Goal: Task Accomplishment & Management: Use online tool/utility

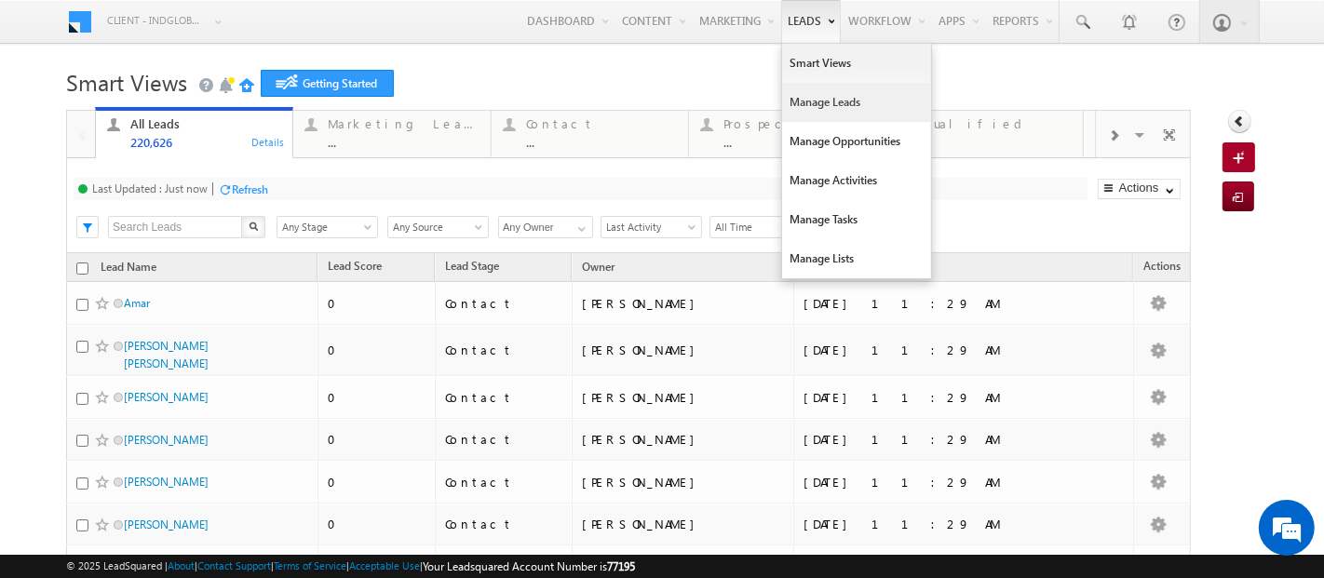
click at [801, 102] on link "Manage Leads" at bounding box center [856, 102] width 149 height 39
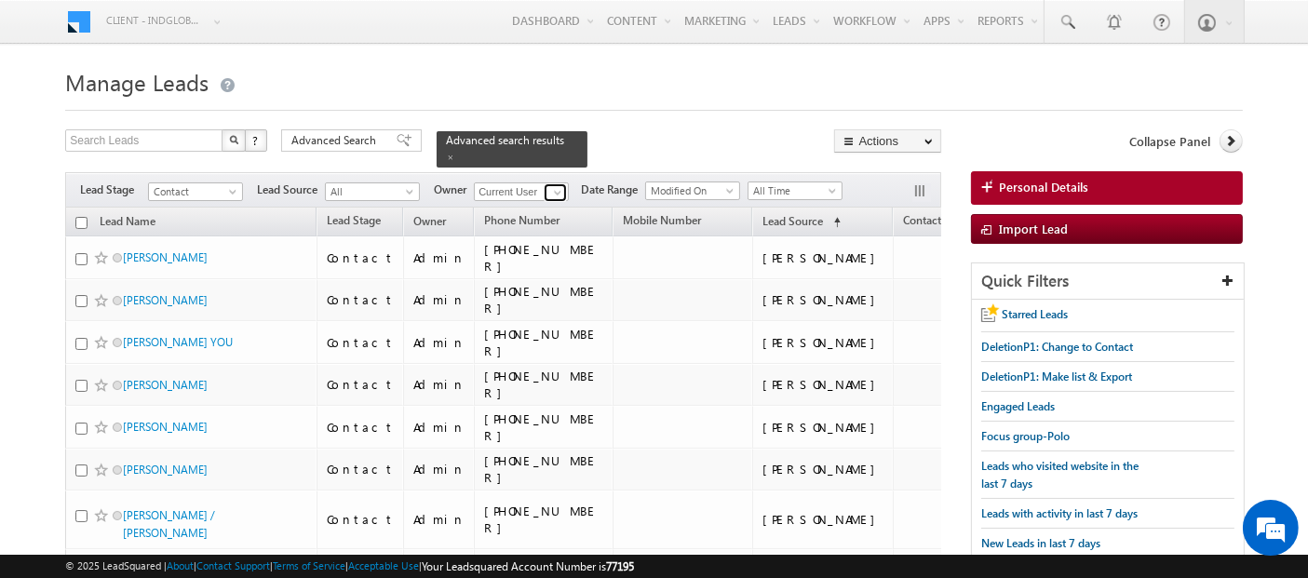
click at [556, 185] on span at bounding box center [557, 192] width 15 height 15
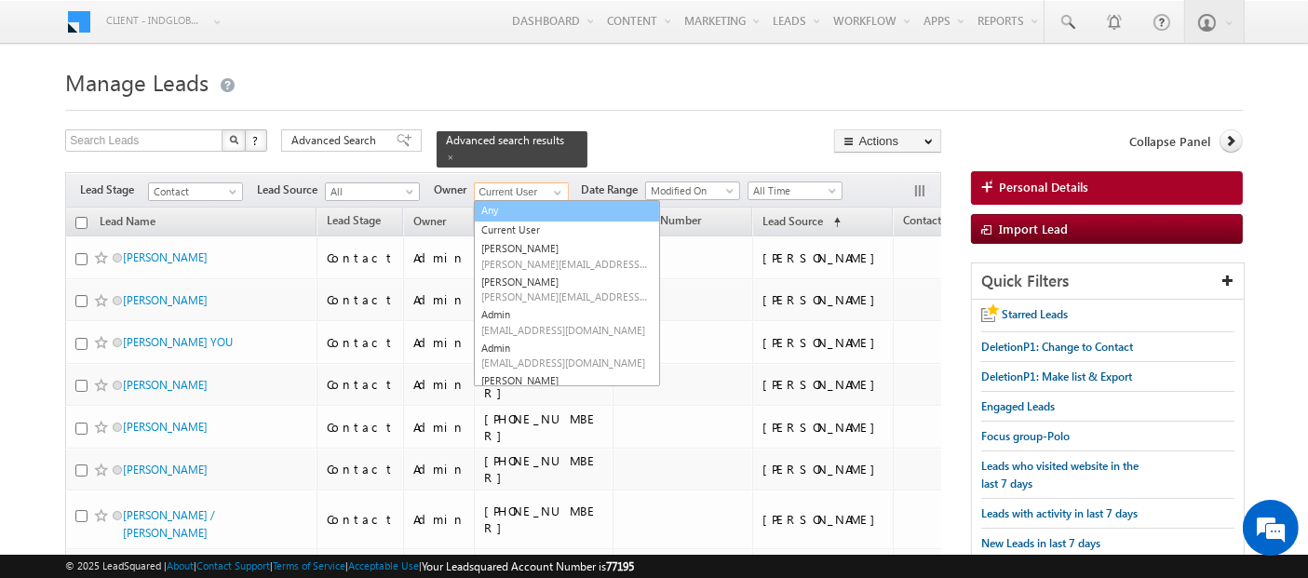
click at [532, 203] on link "Any" at bounding box center [567, 210] width 186 height 21
type input "Any"
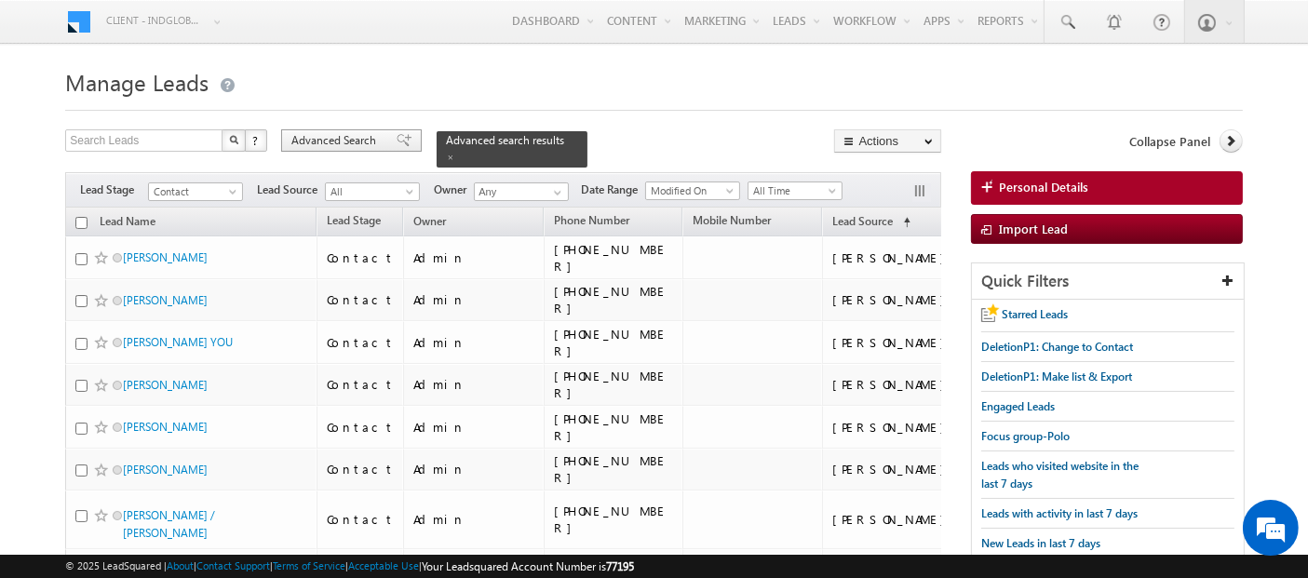
click at [356, 140] on span "Advanced Search" at bounding box center [336, 140] width 90 height 17
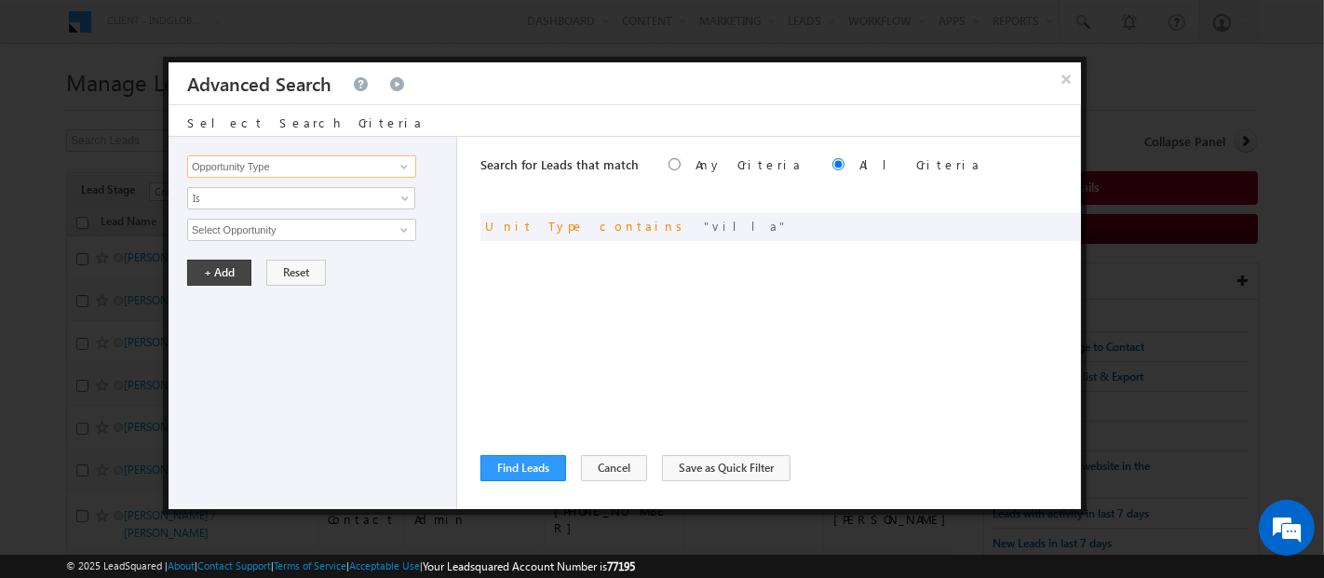
click at [361, 166] on input "Opportunity Type" at bounding box center [301, 166] width 229 height 22
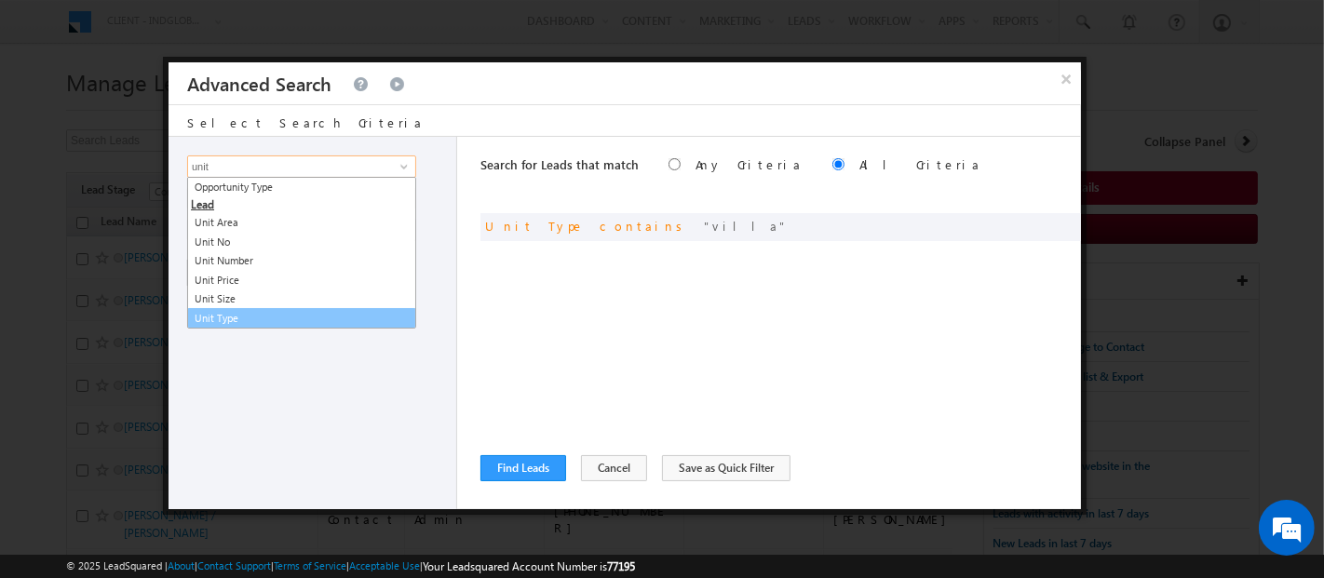
click at [250, 310] on link "Unit Type" at bounding box center [301, 318] width 229 height 21
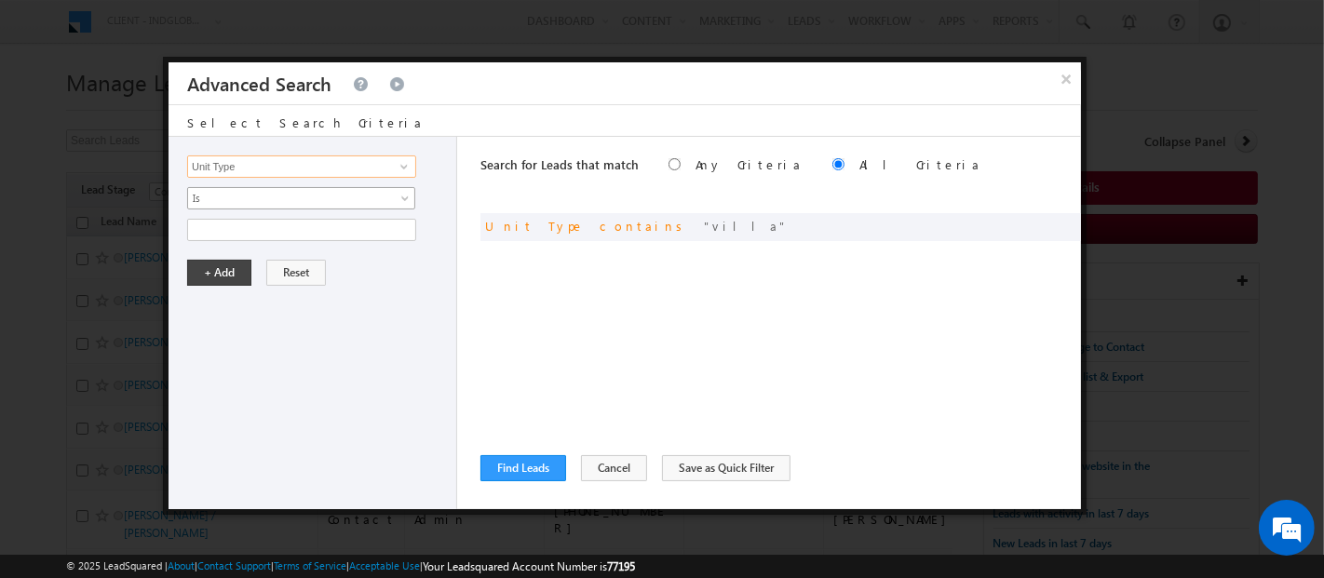
type input "Unit Type"
click at [231, 197] on span "Is" at bounding box center [289, 198] width 202 height 17
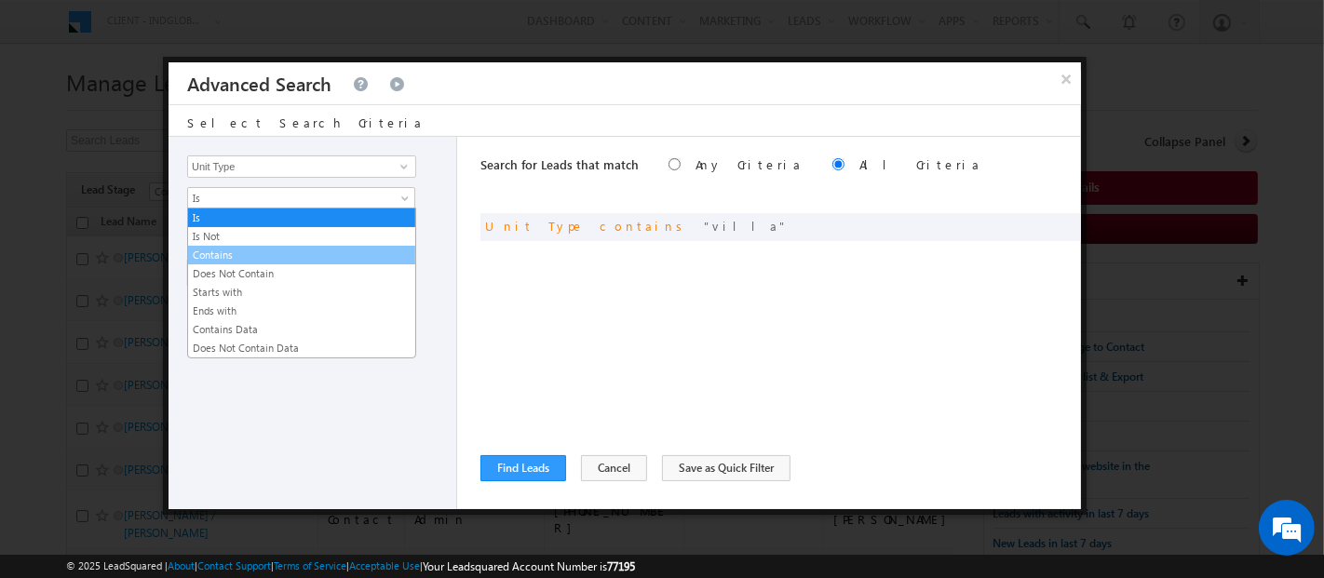
click at [249, 249] on link "Contains" at bounding box center [301, 255] width 227 height 17
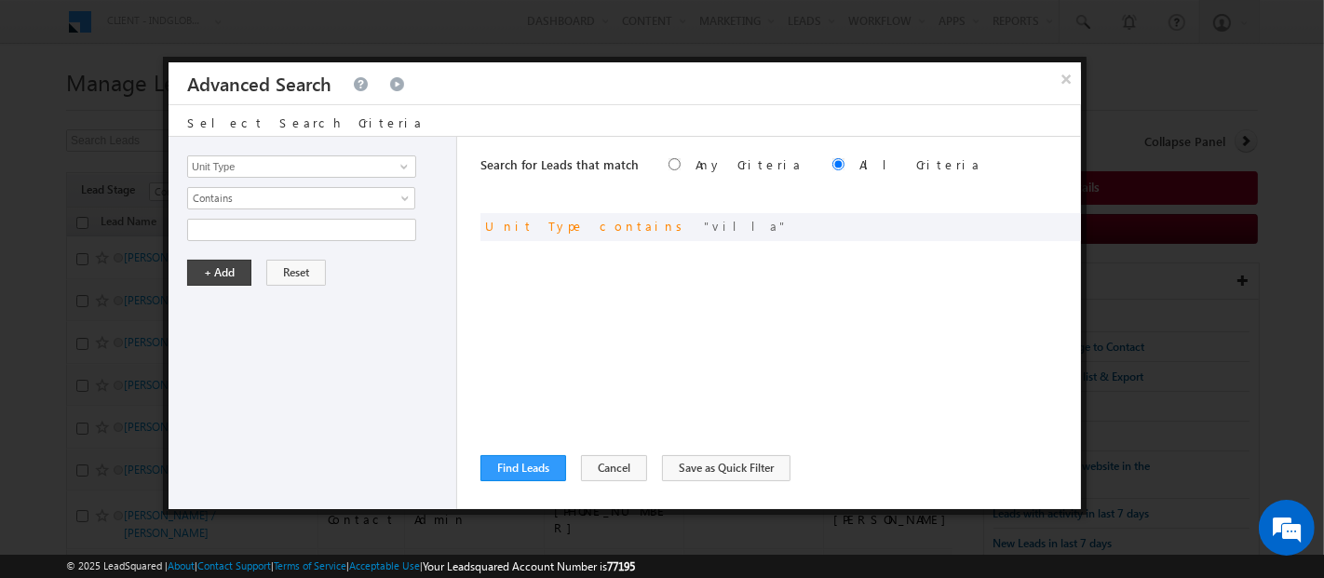
click at [236, 240] on div "Opportunity Type Lead Activity Task Sales Group Prospect Id Address 1 Address 2…" at bounding box center [312, 323] width 289 height 372
click at [230, 230] on input "text" at bounding box center [301, 230] width 229 height 22
type input "town"
click at [228, 273] on button "+ Add" at bounding box center [219, 273] width 64 height 26
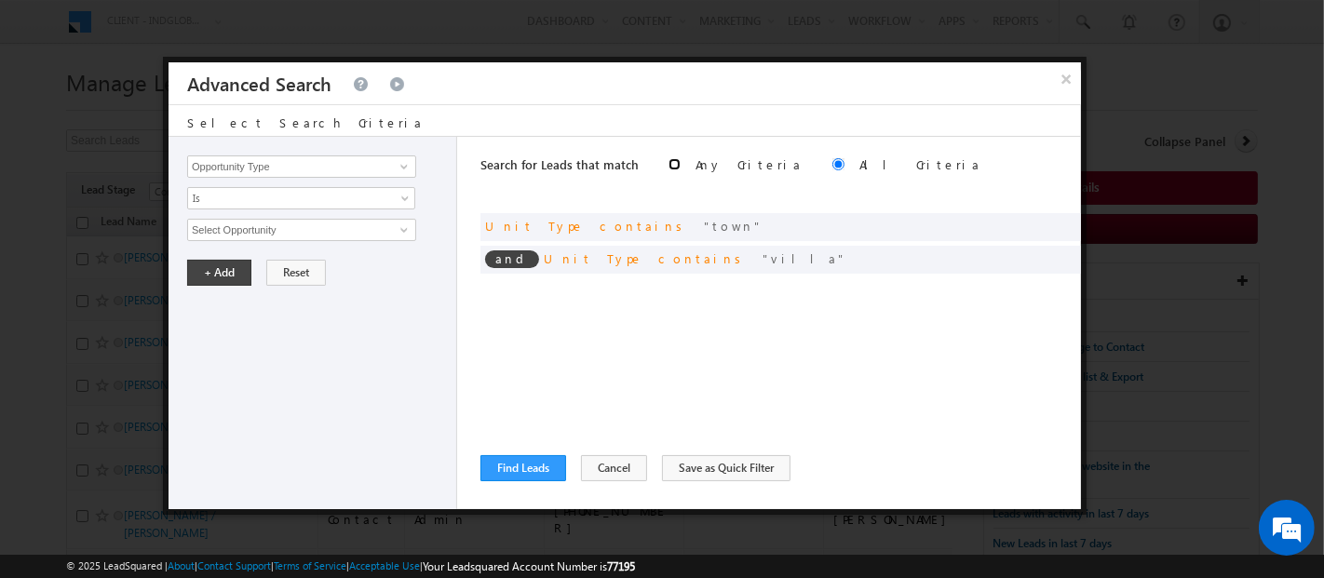
click at [668, 166] on input "radio" at bounding box center [674, 164] width 12 height 12
radio input "true"
click at [524, 470] on button "Find Leads" at bounding box center [523, 468] width 86 height 26
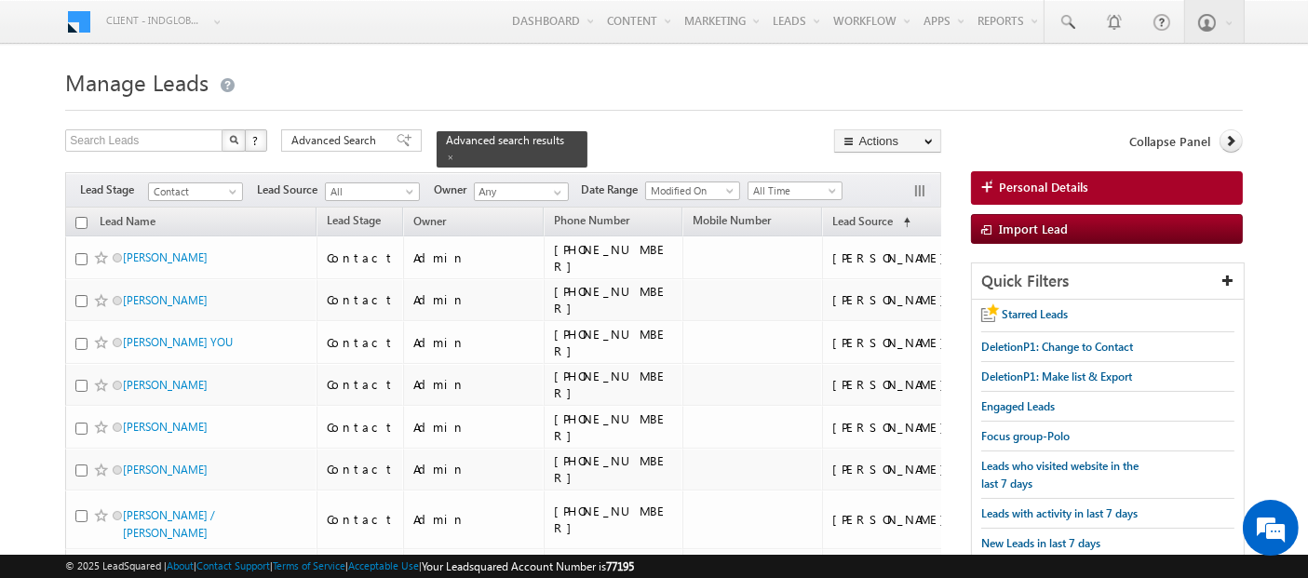
click at [78, 217] on input "checkbox" at bounding box center [81, 223] width 12 height 12
checkbox input "true"
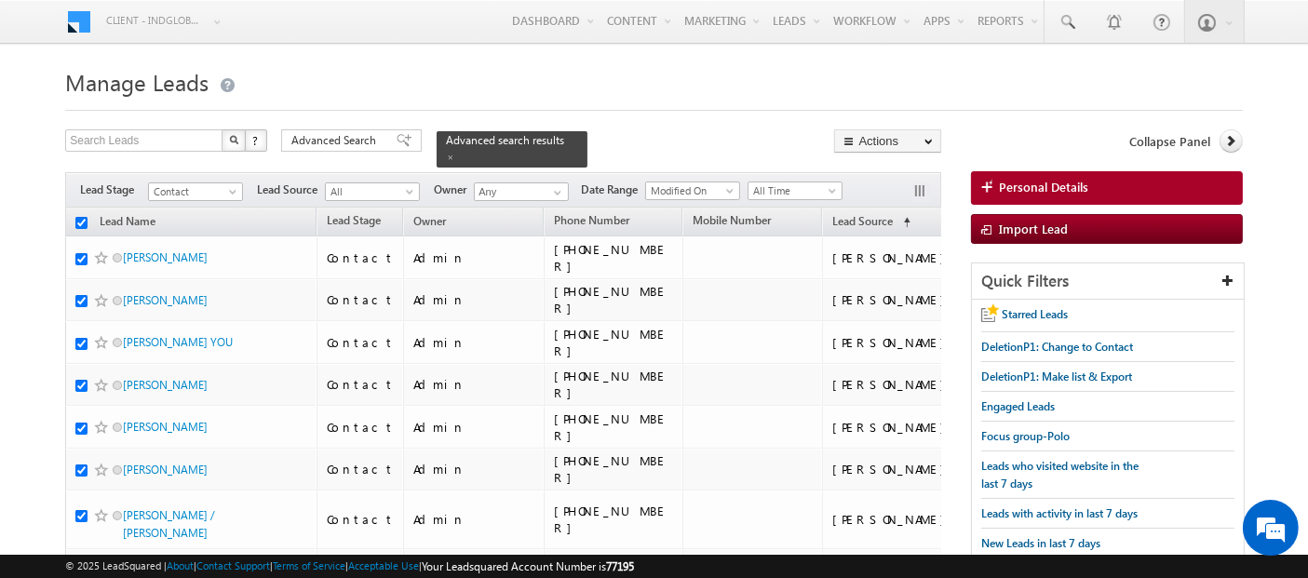
checkbox input "true"
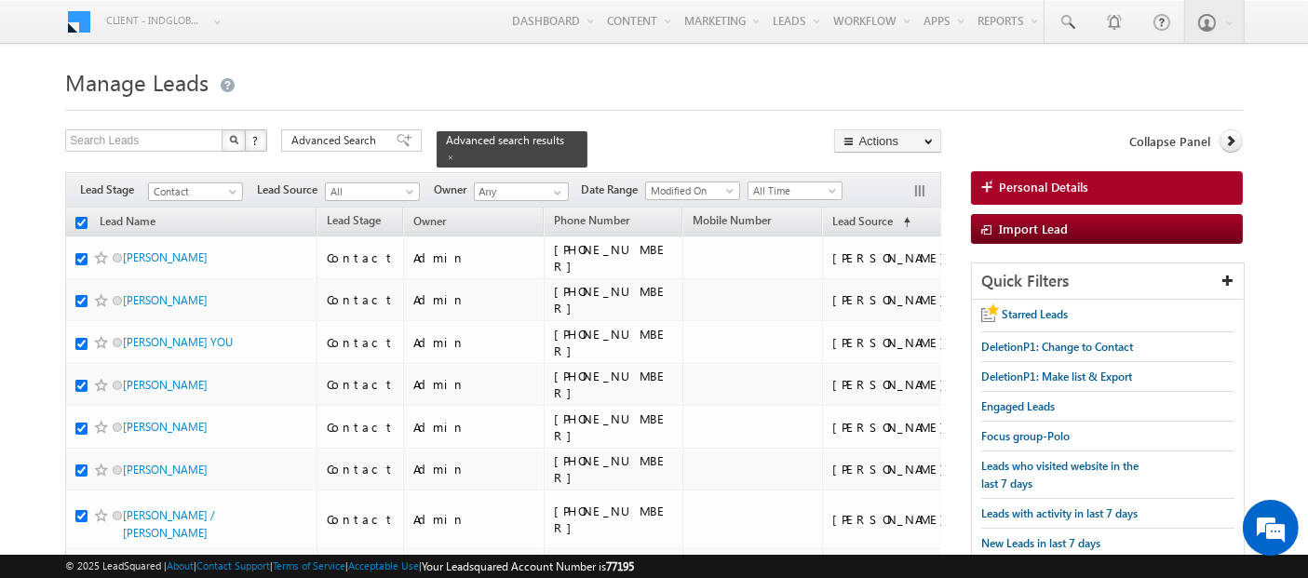
checkbox input "true"
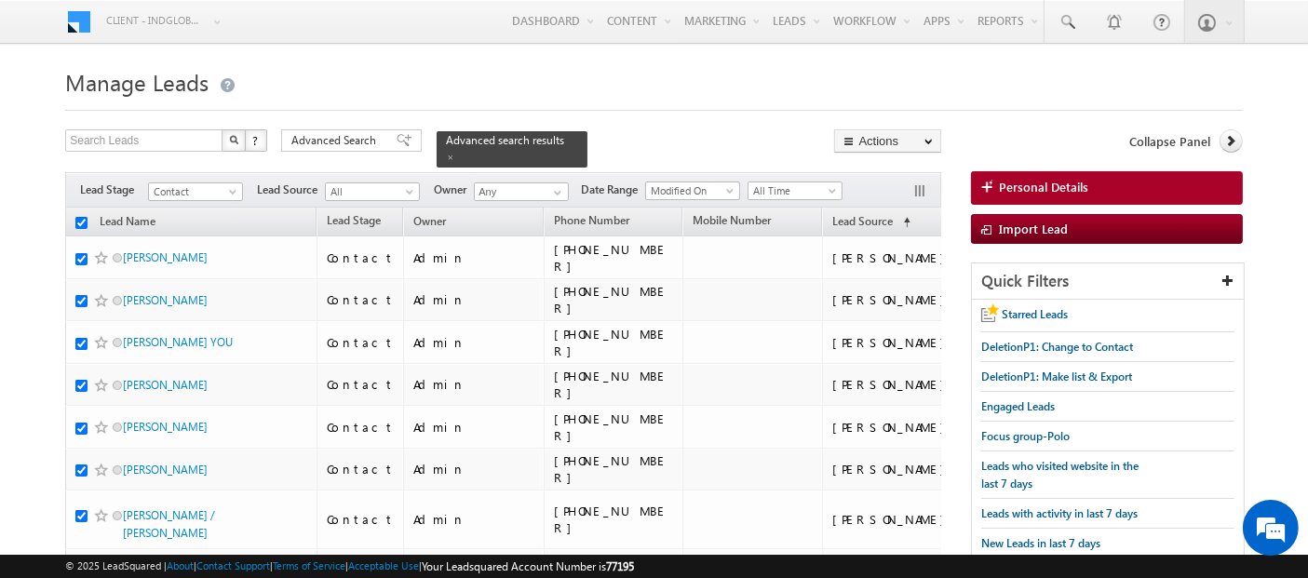
checkbox input "true"
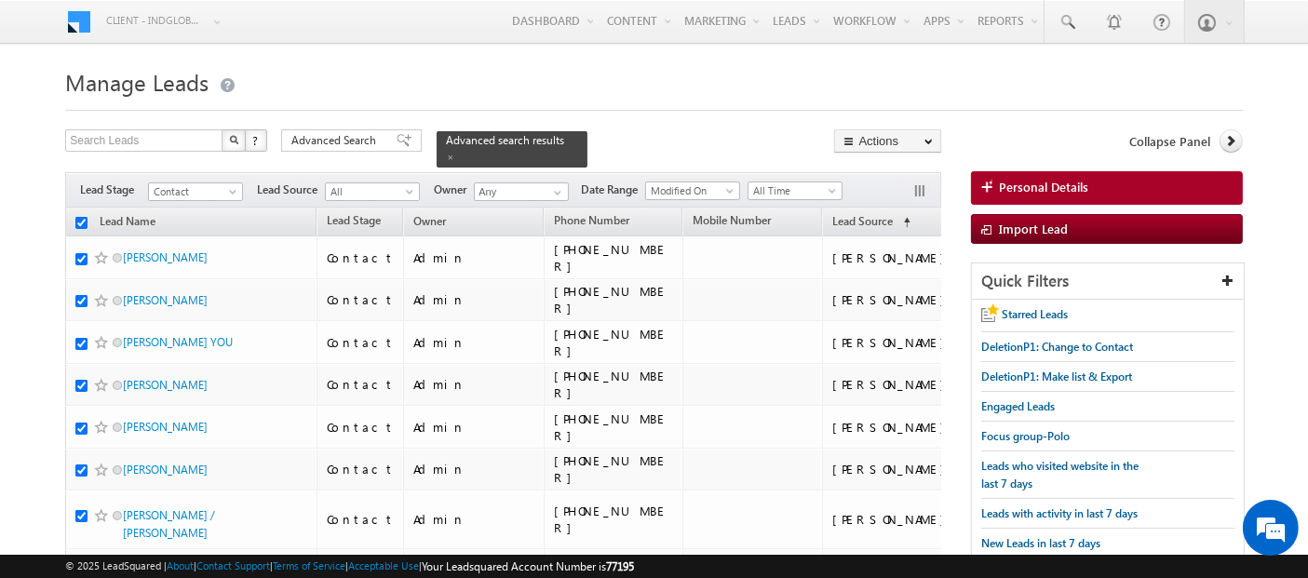
checkbox input "true"
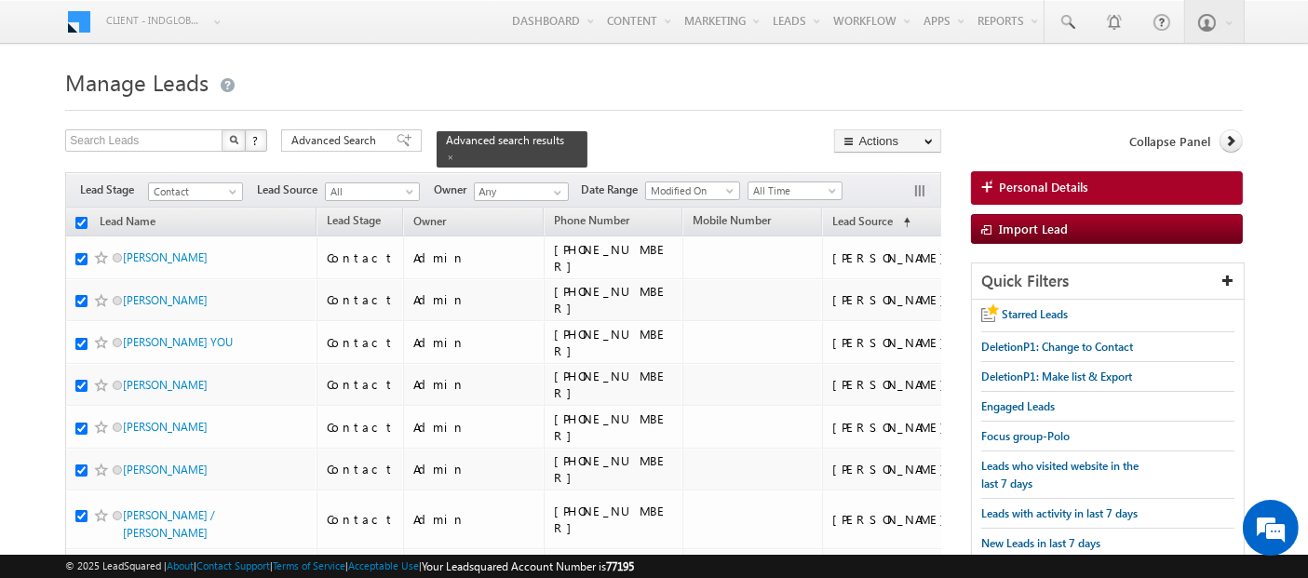
checkbox input "true"
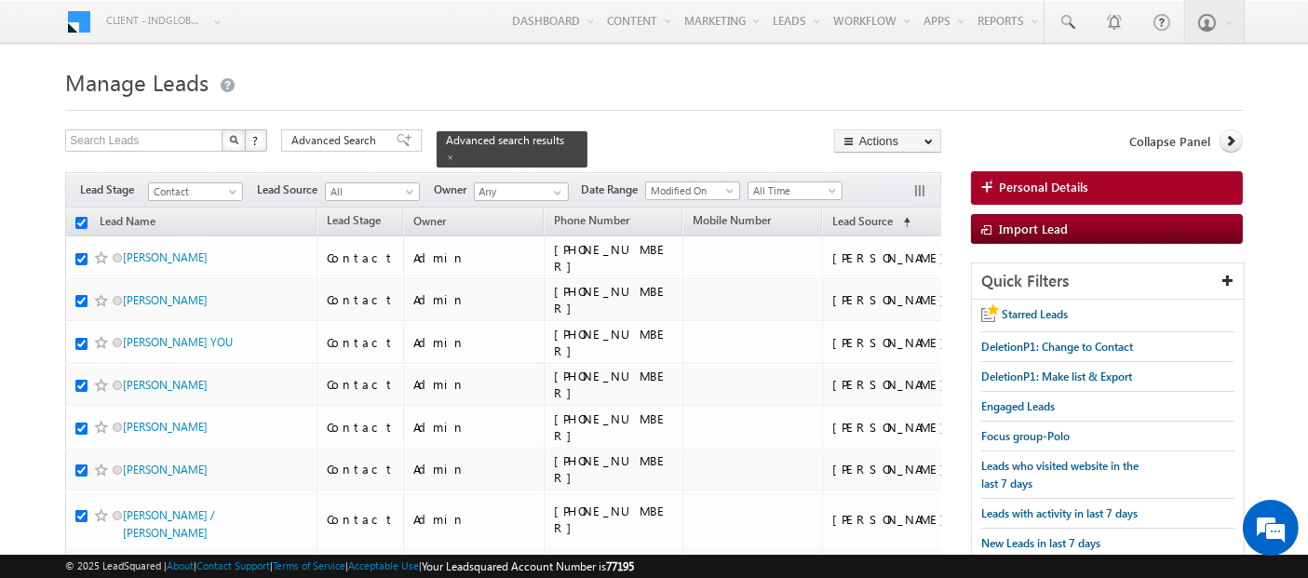
checkbox input "true"
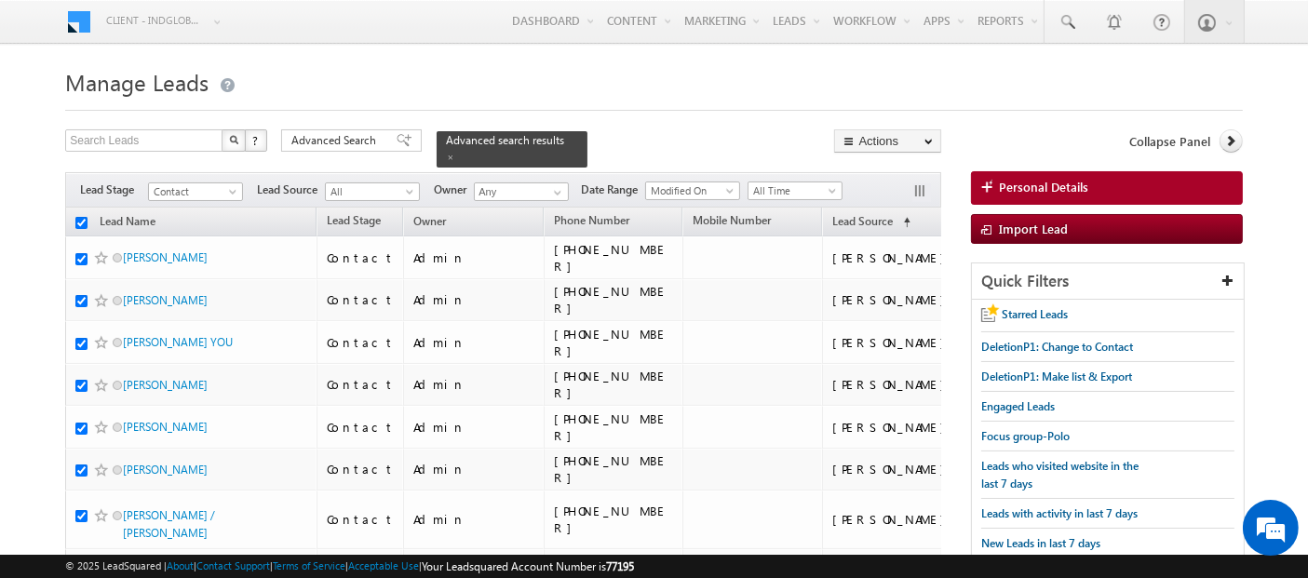
checkbox input "true"
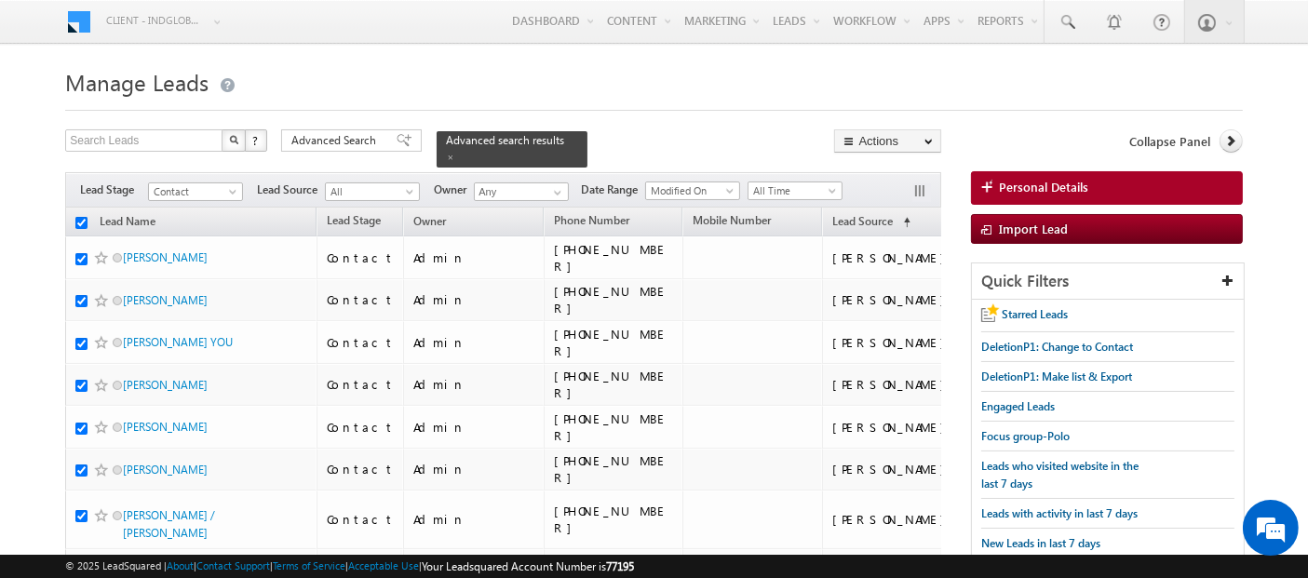
checkbox input "true"
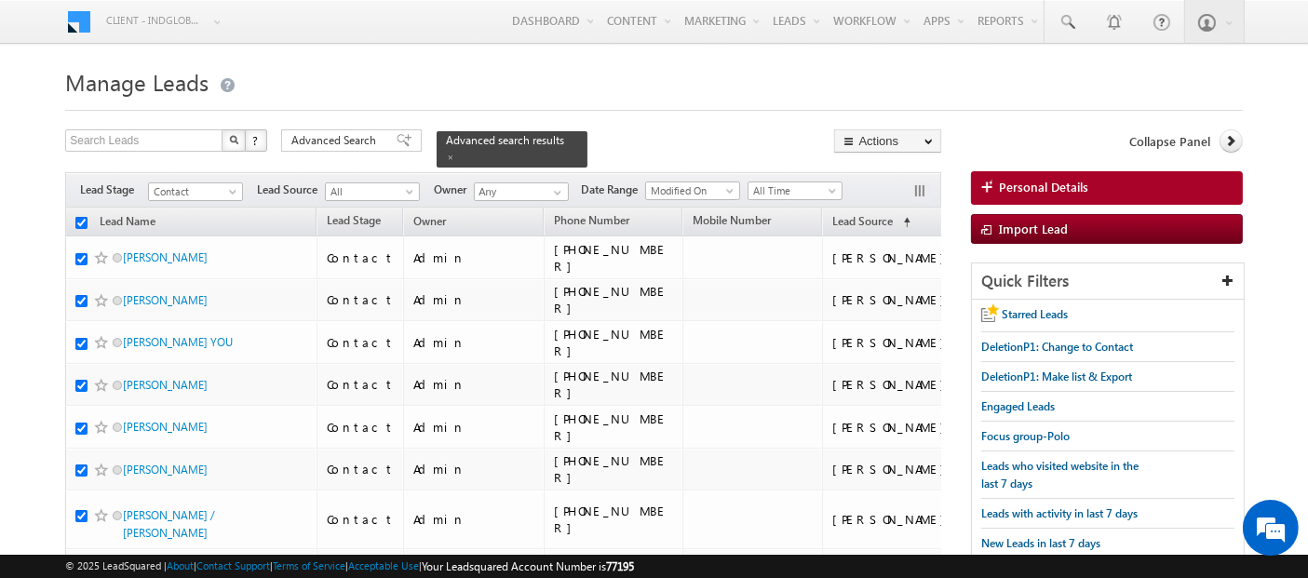
checkbox input "true"
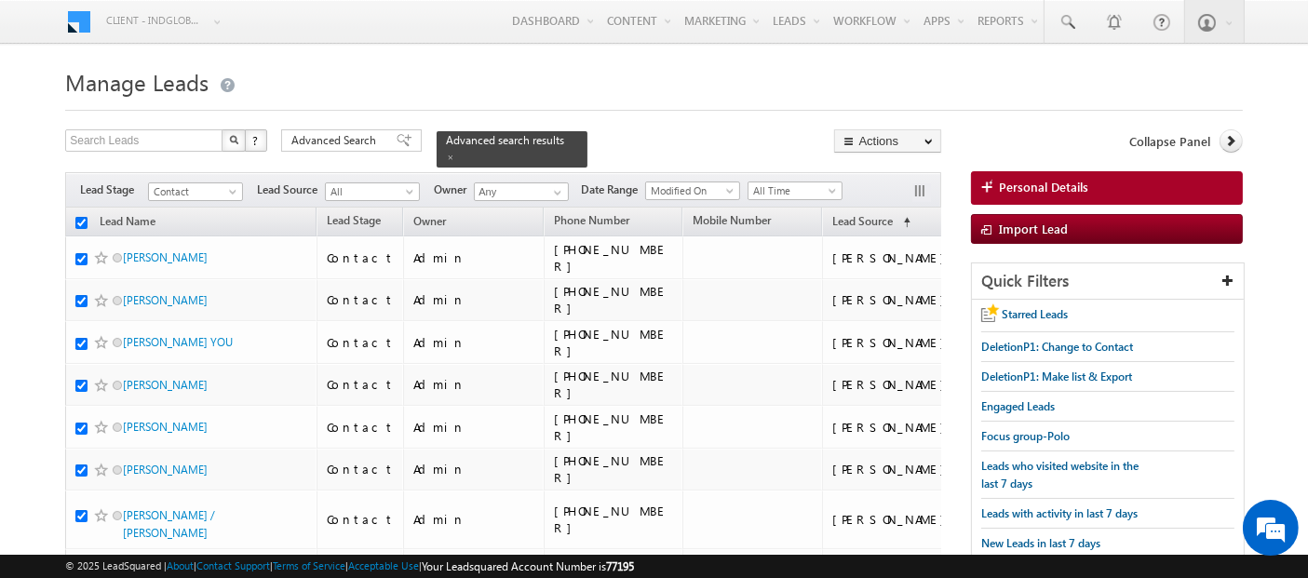
checkbox input "true"
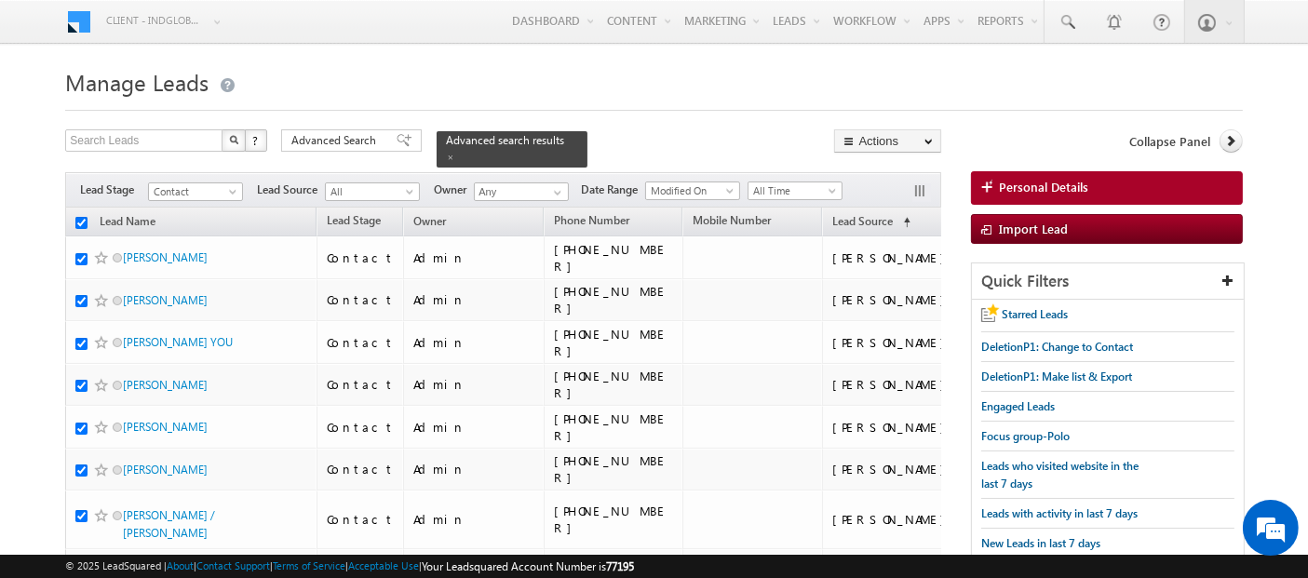
checkbox input "true"
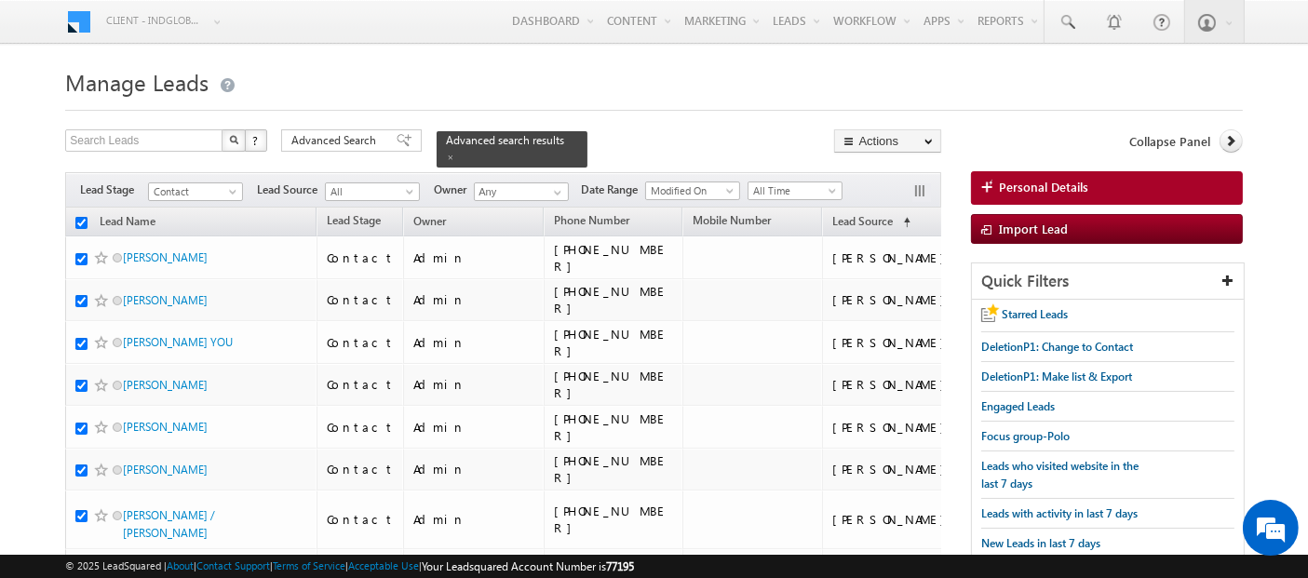
checkbox input "true"
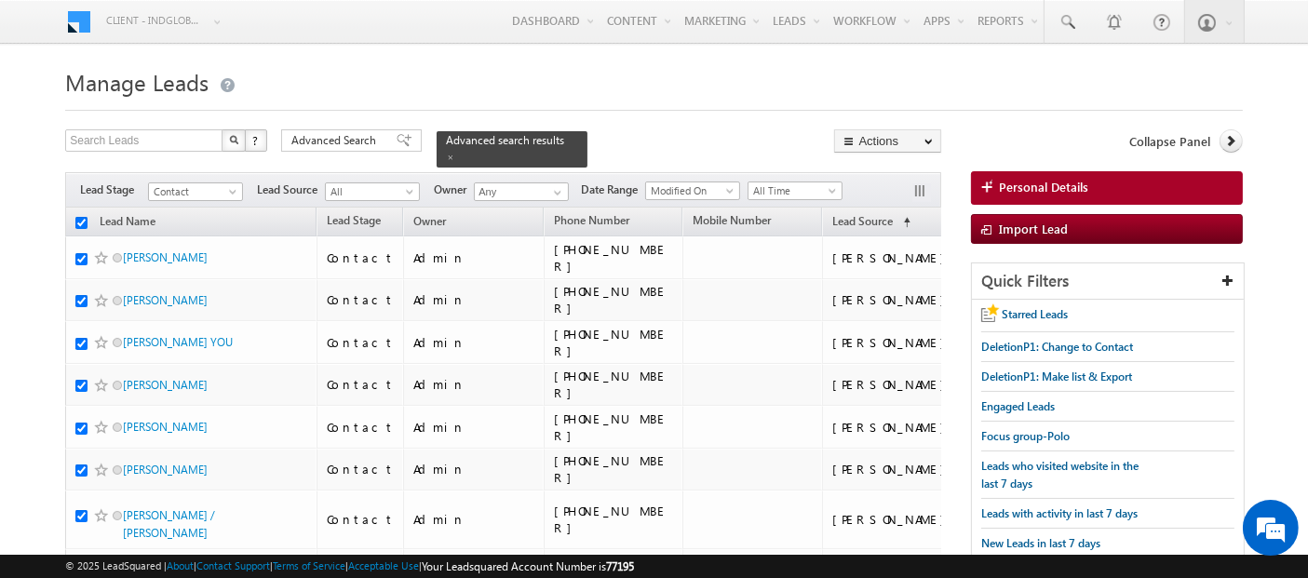
checkbox input "true"
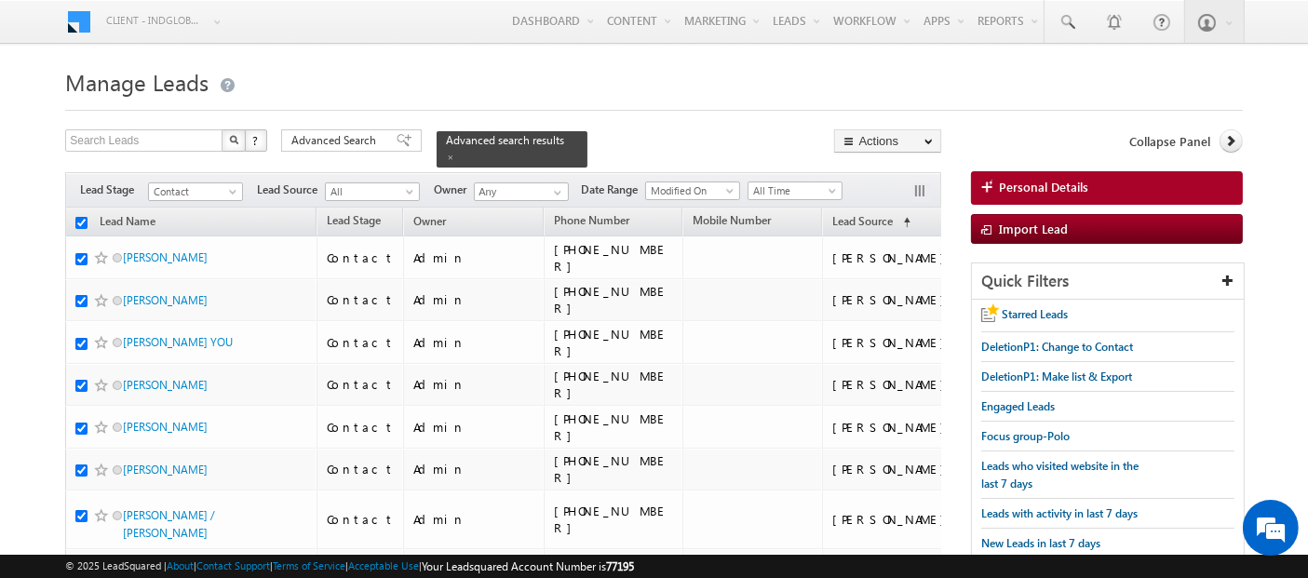
checkbox input "true"
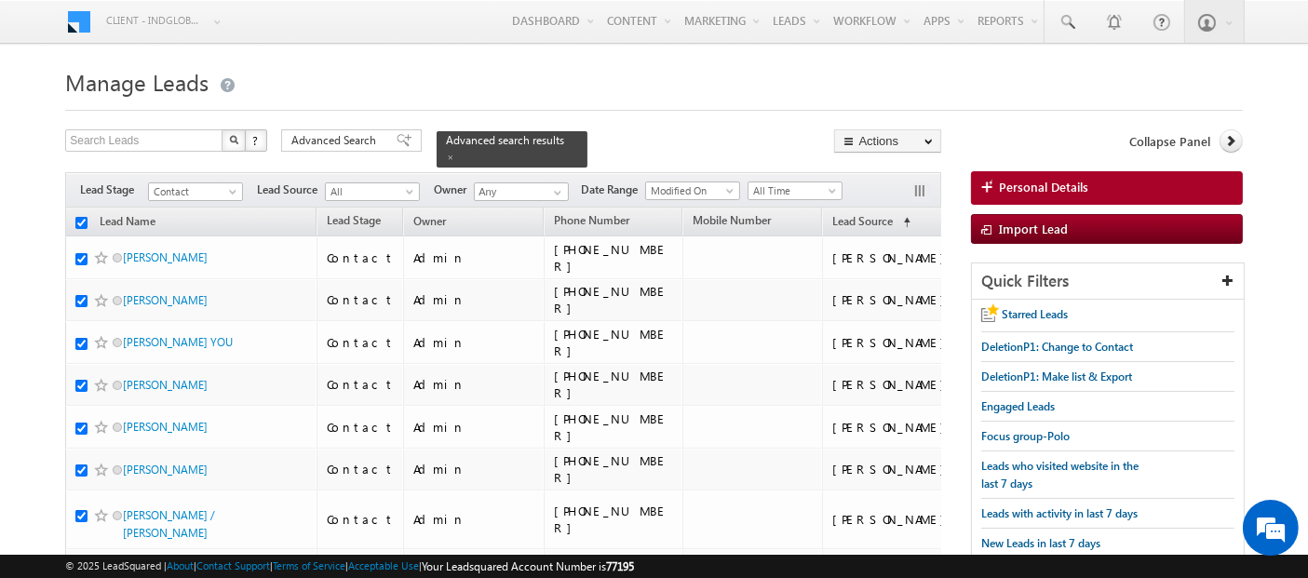
checkbox input "true"
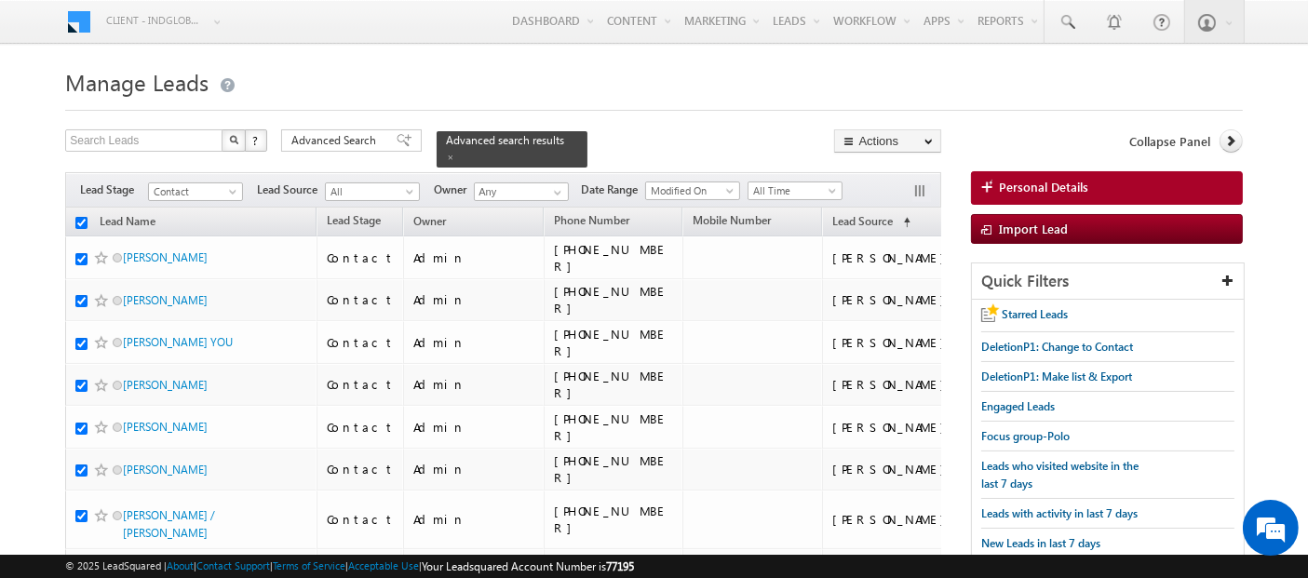
checkbox input "true"
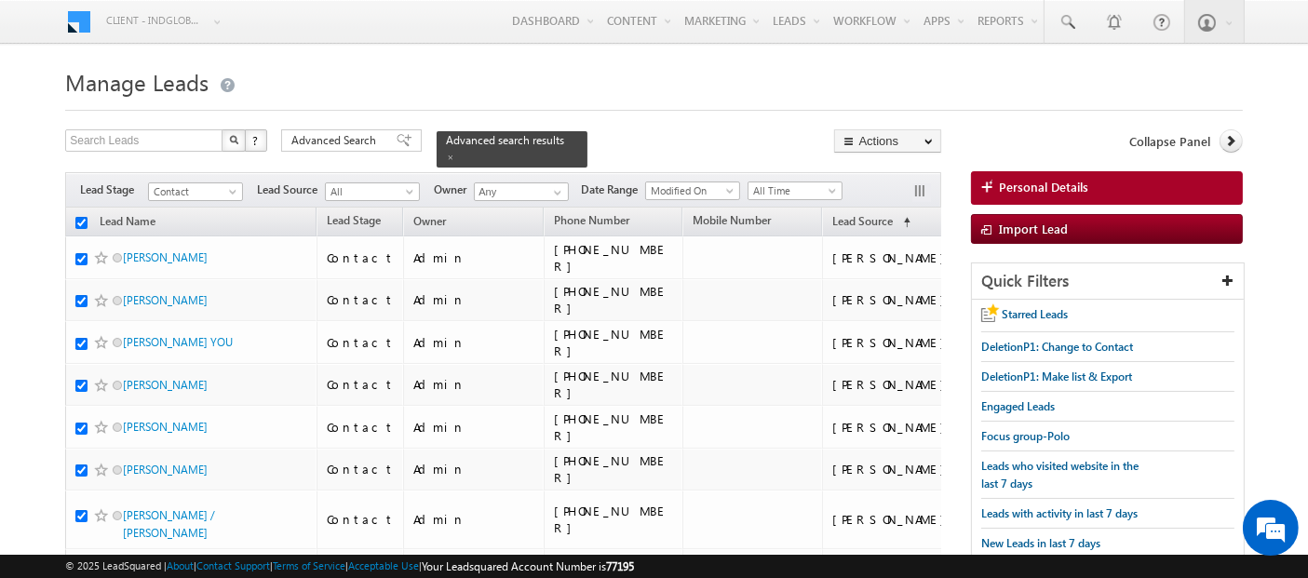
checkbox input "true"
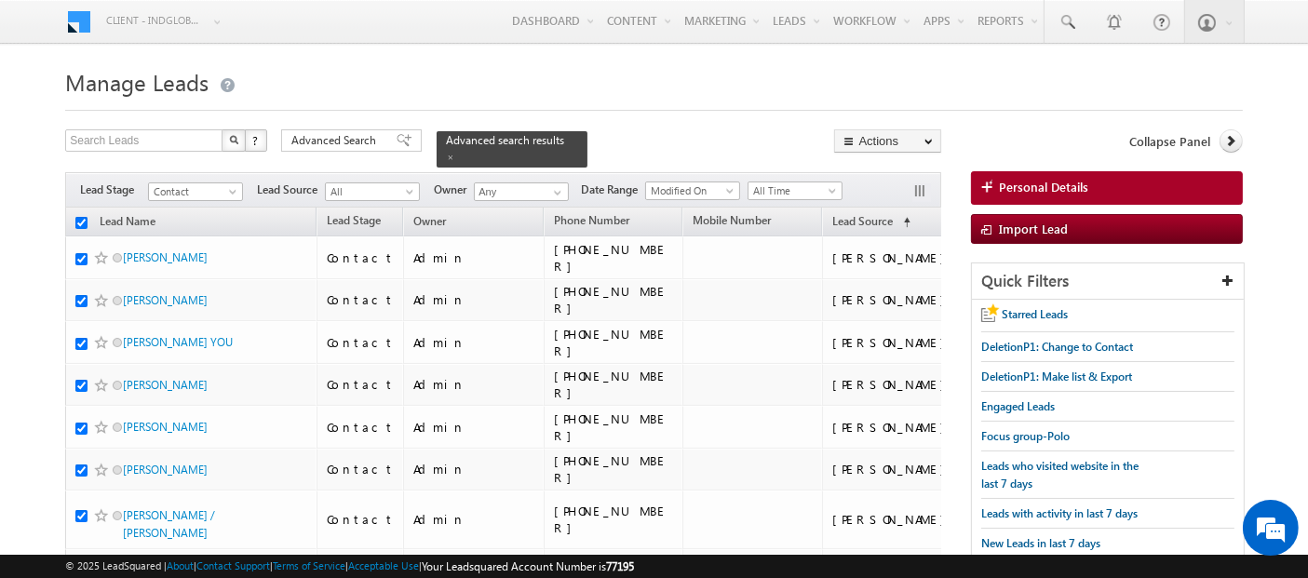
checkbox input "true"
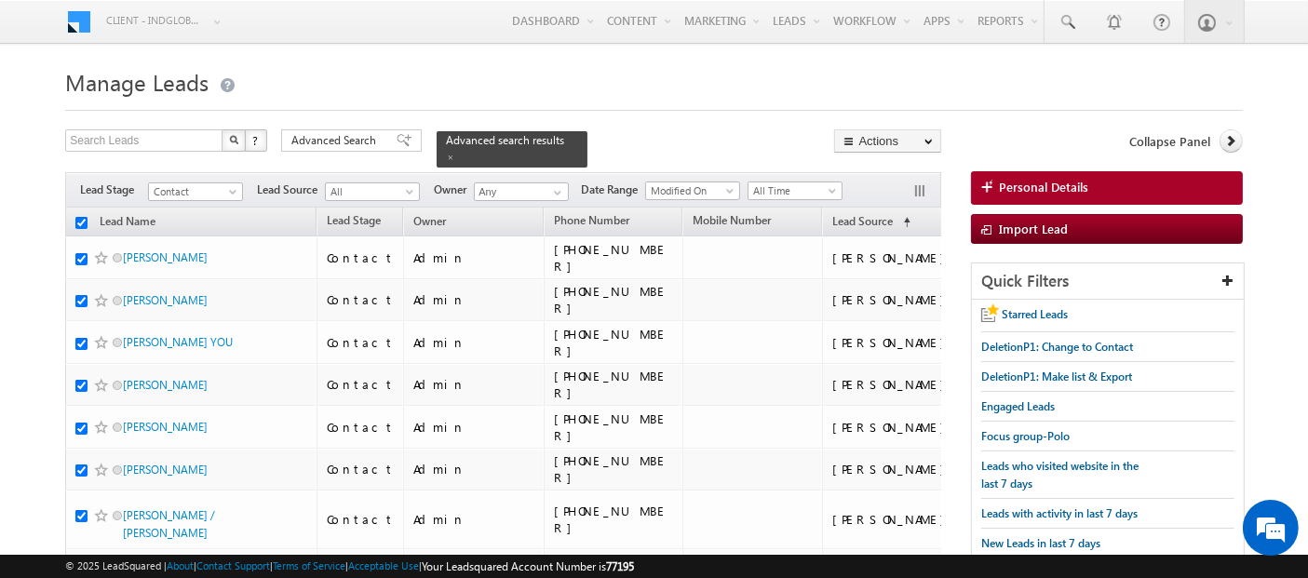
checkbox input "true"
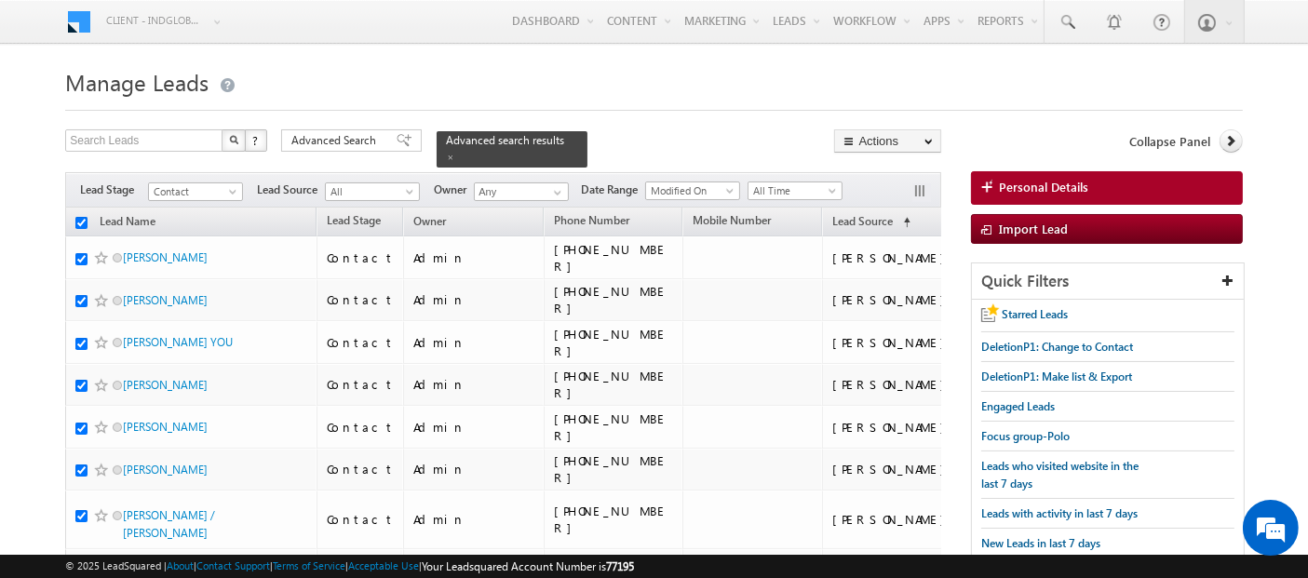
checkbox input "true"
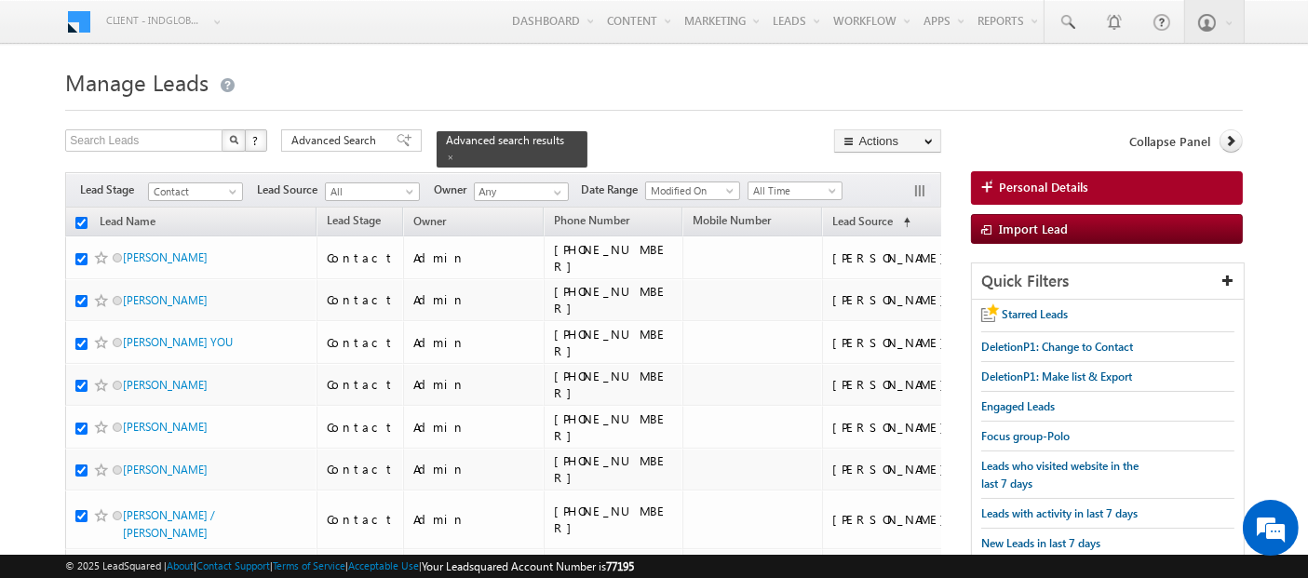
checkbox input "true"
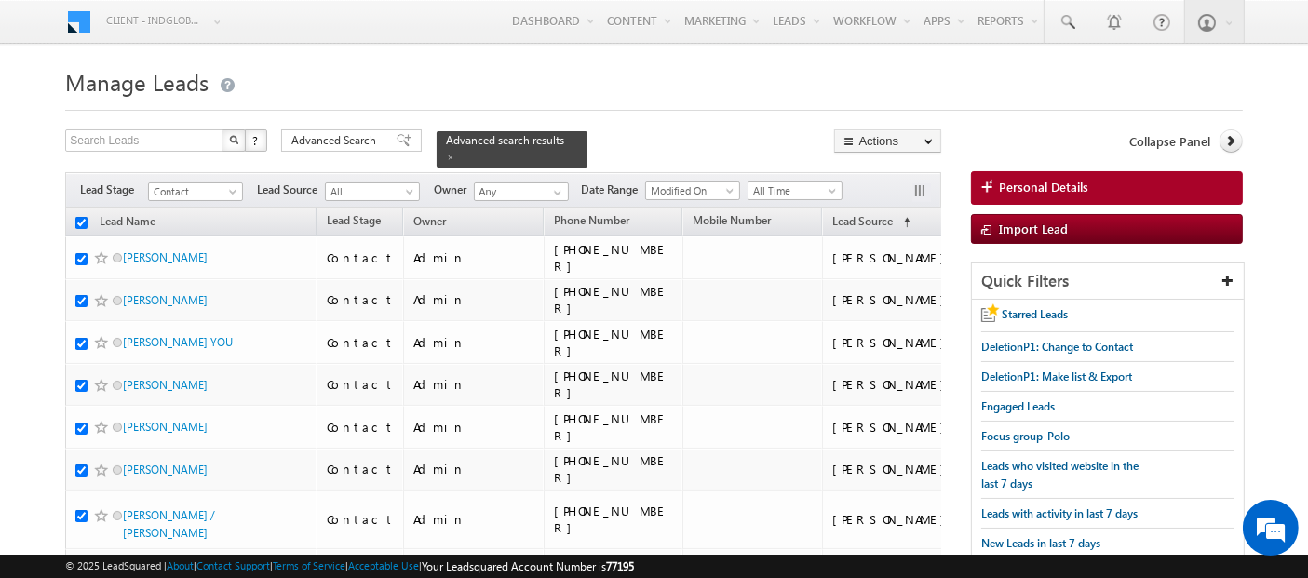
checkbox input "true"
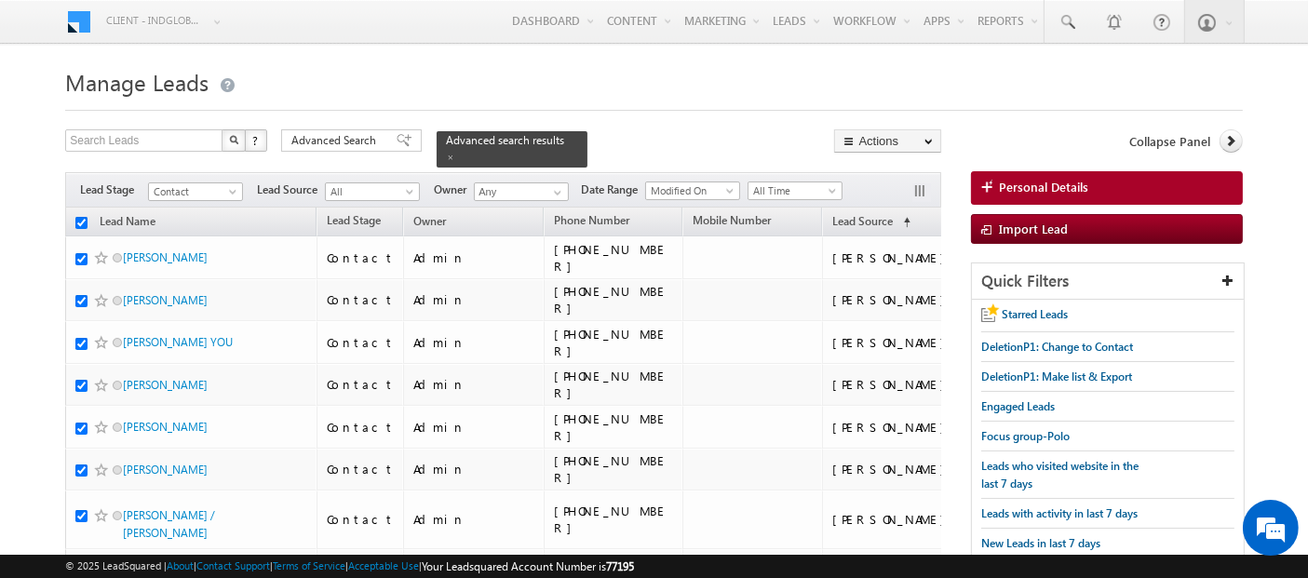
checkbox input "true"
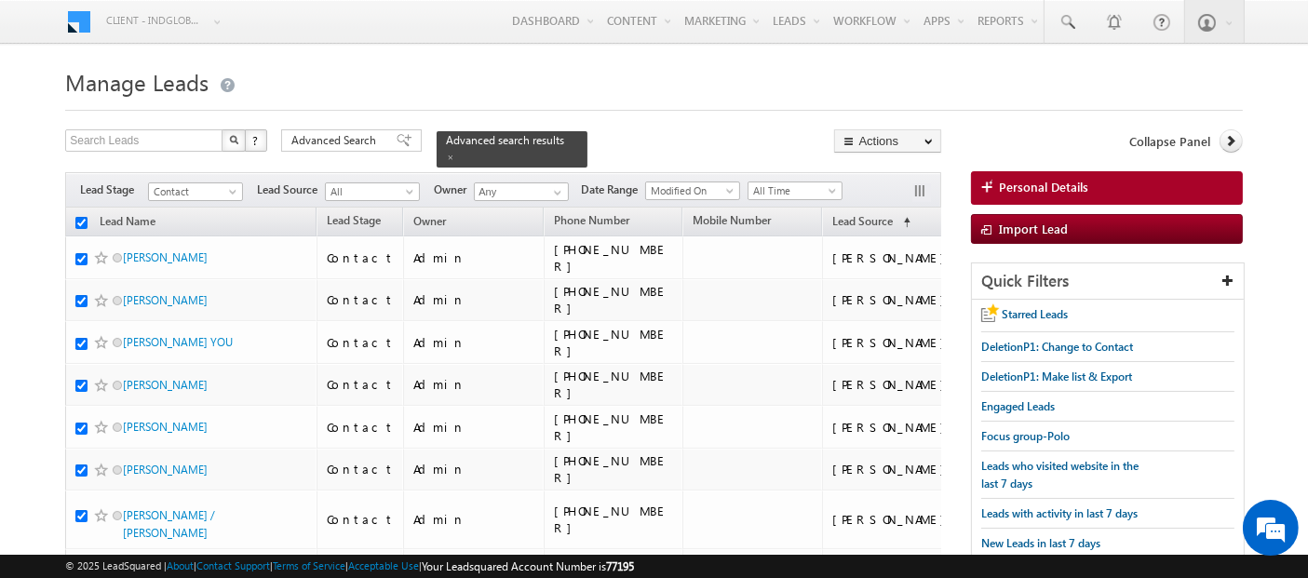
checkbox input "true"
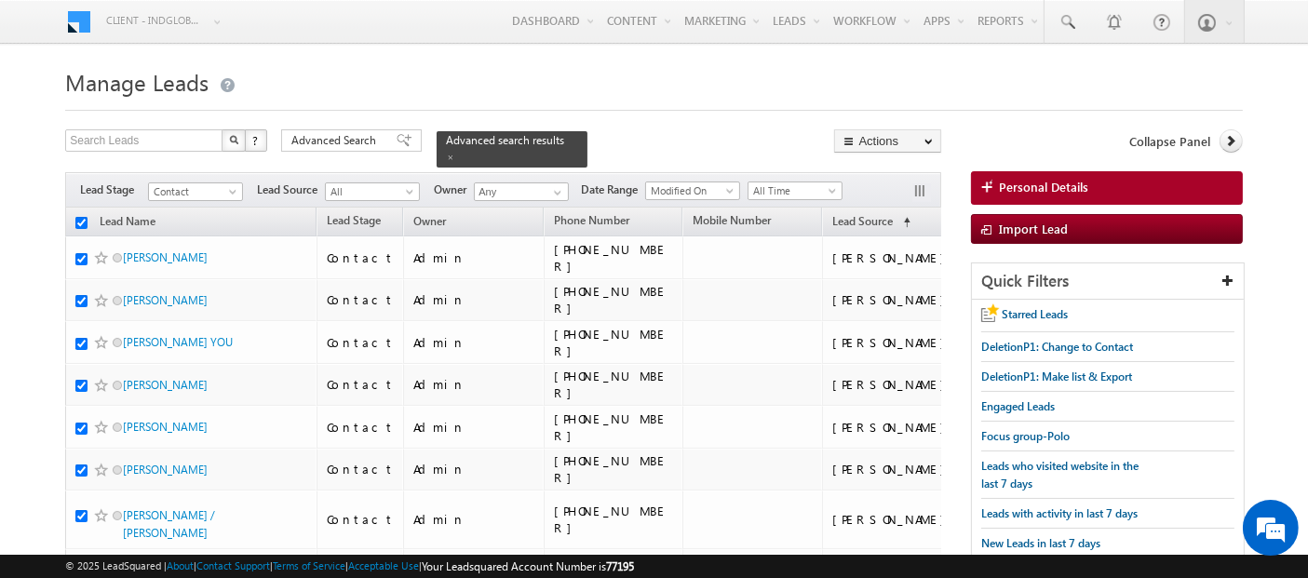
checkbox input "true"
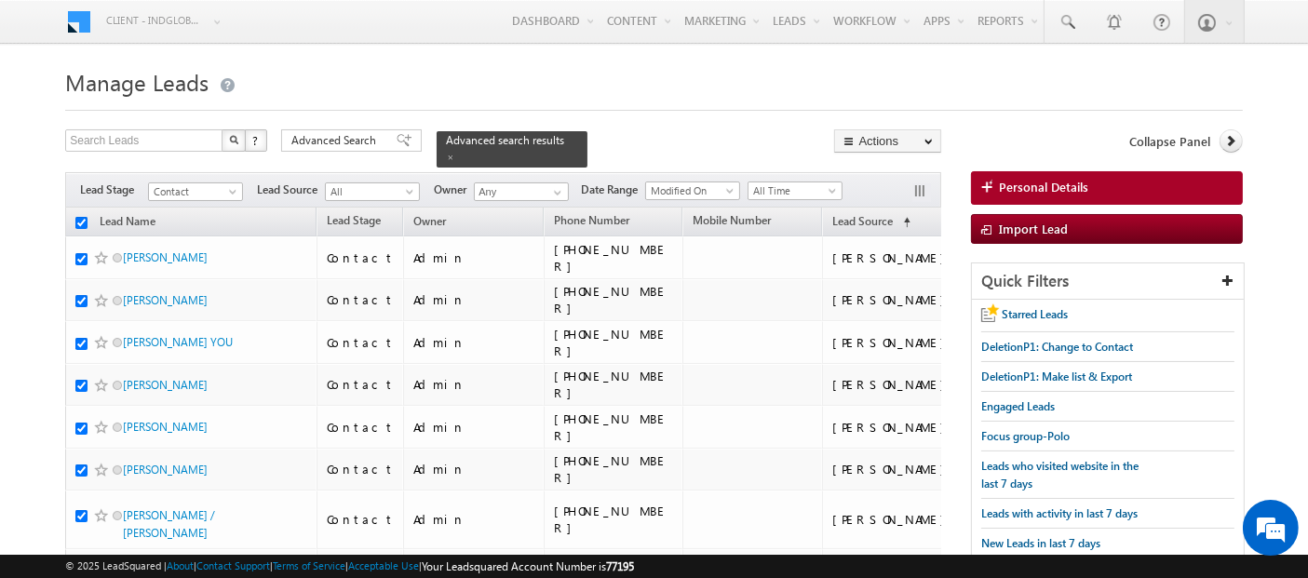
checkbox input "true"
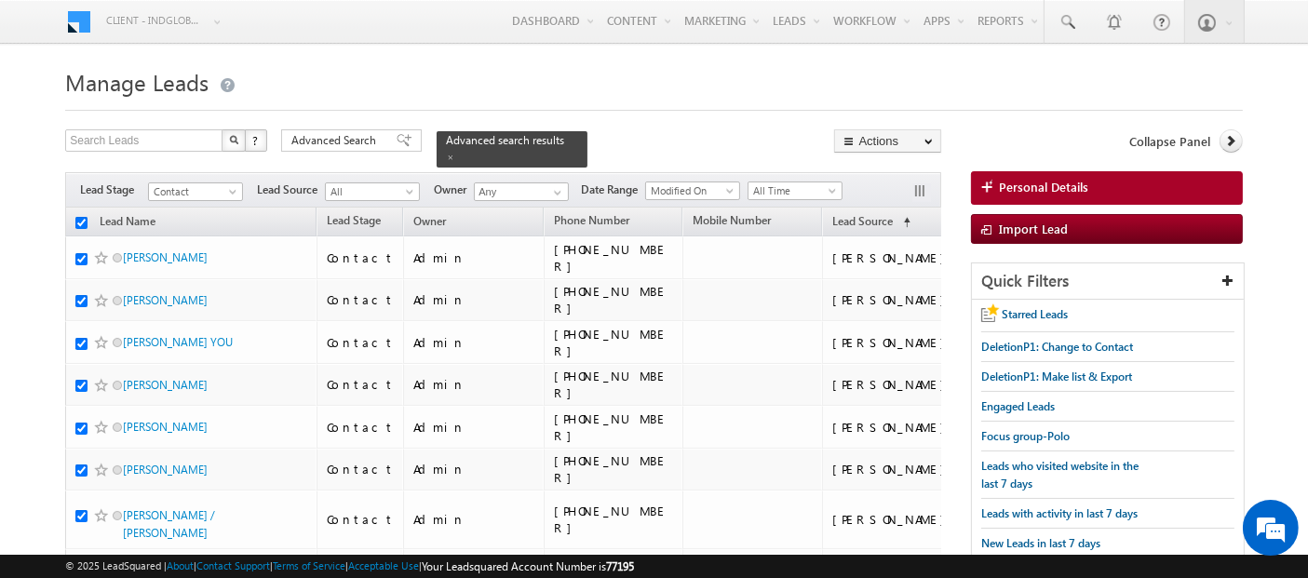
checkbox input "true"
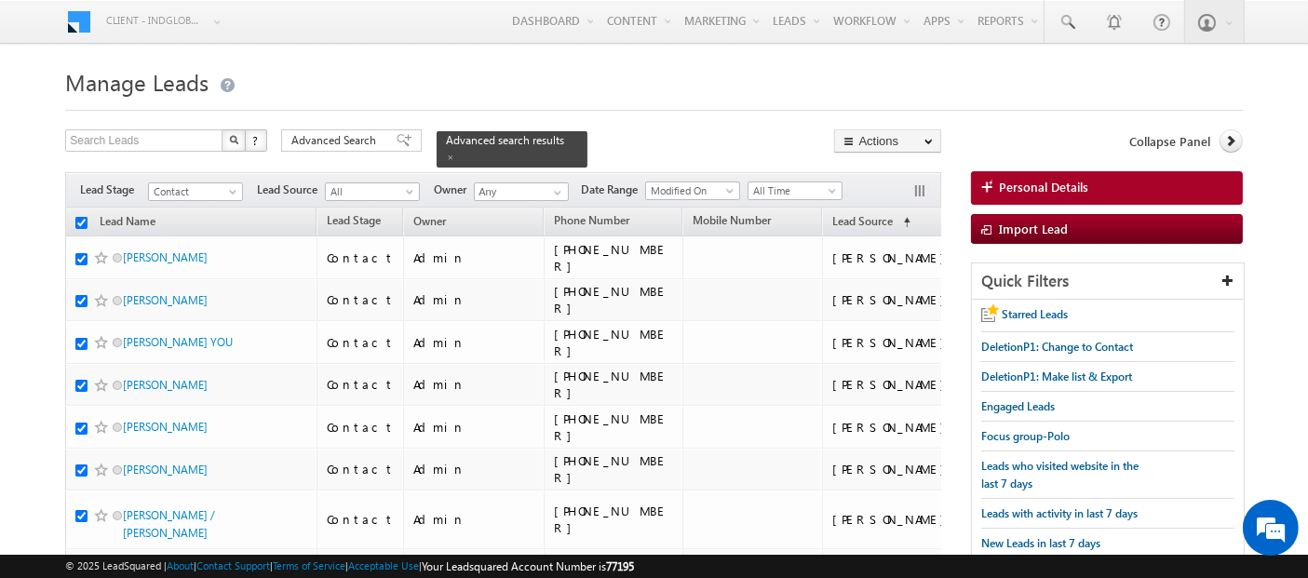
checkbox input "true"
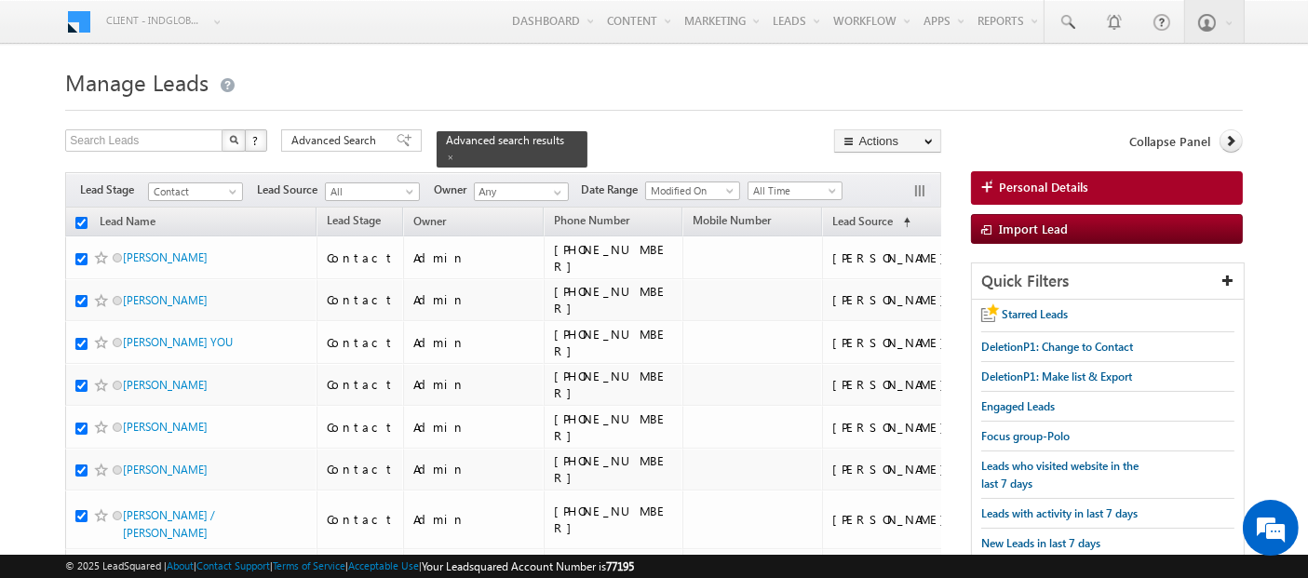
checkbox input "true"
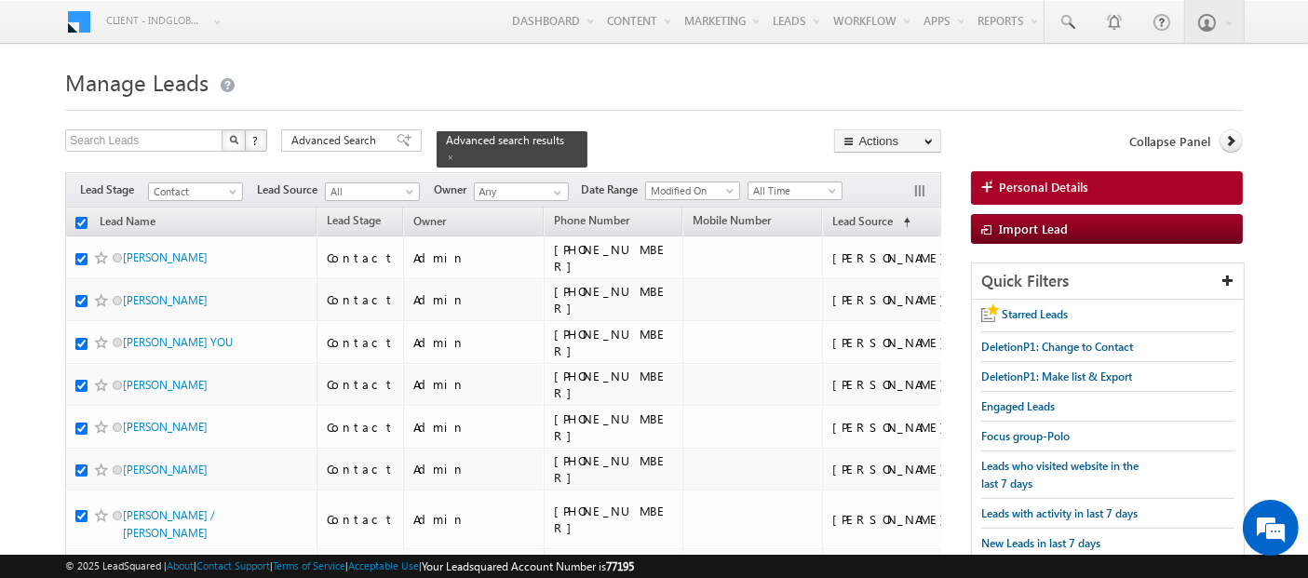
checkbox input "true"
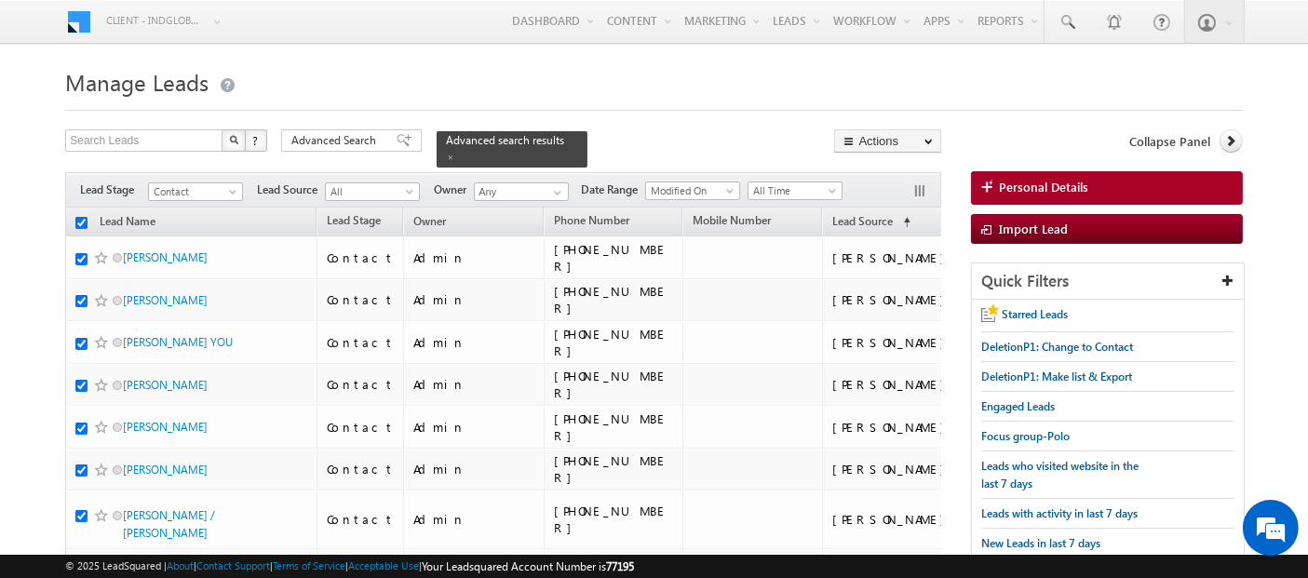
checkbox input "true"
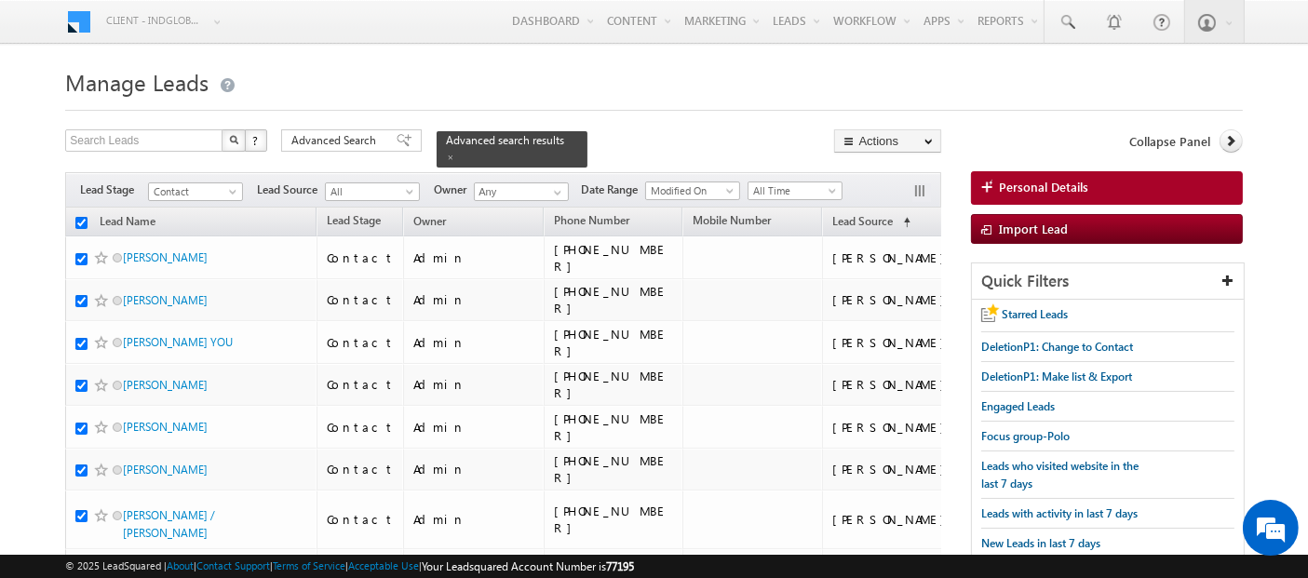
checkbox input "true"
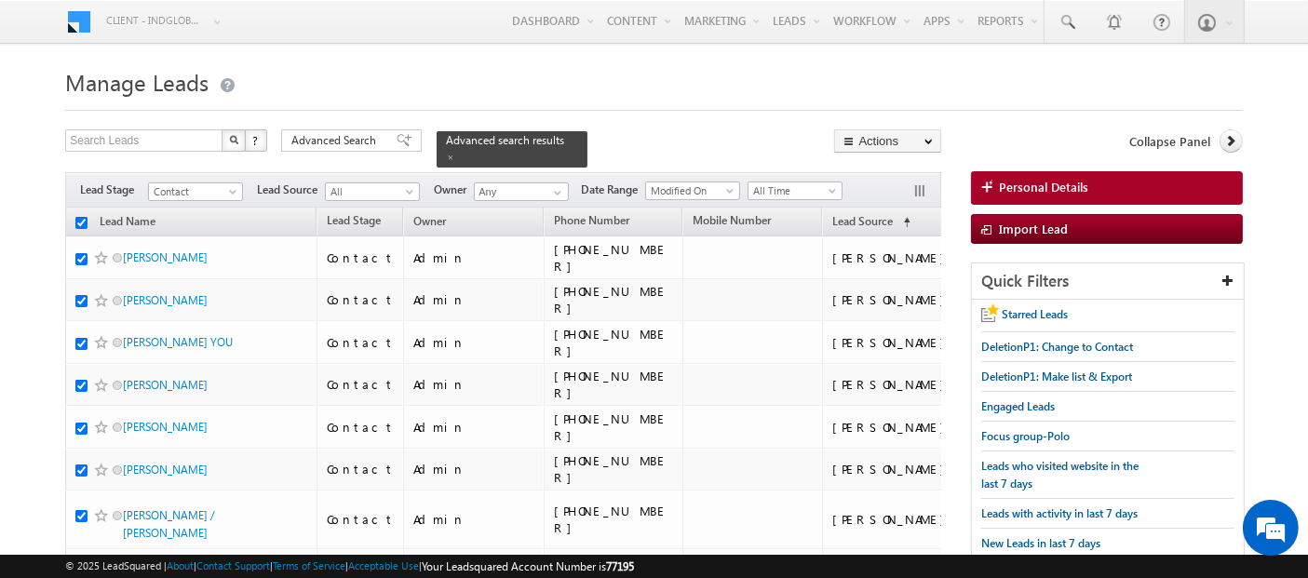
checkbox input "true"
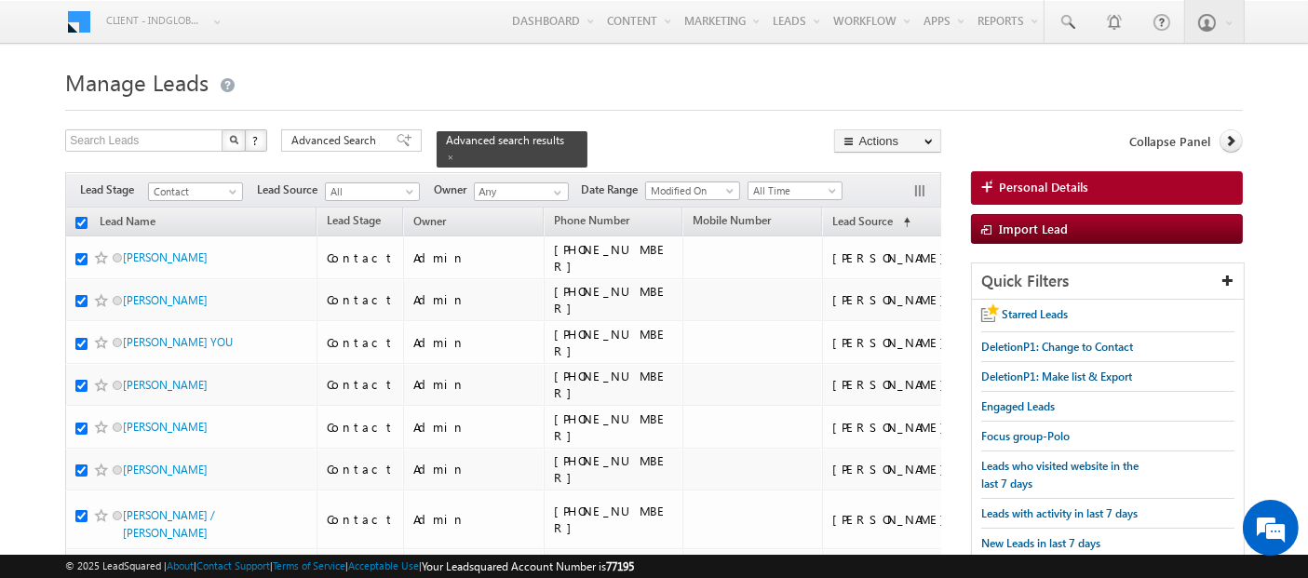
checkbox input "true"
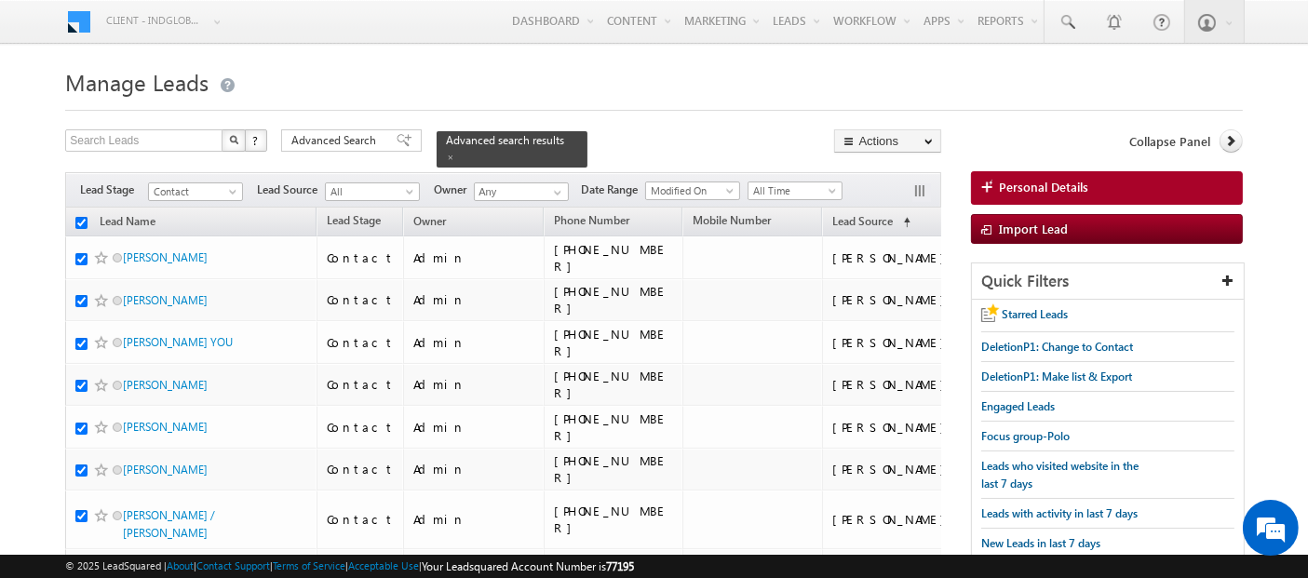
checkbox input "true"
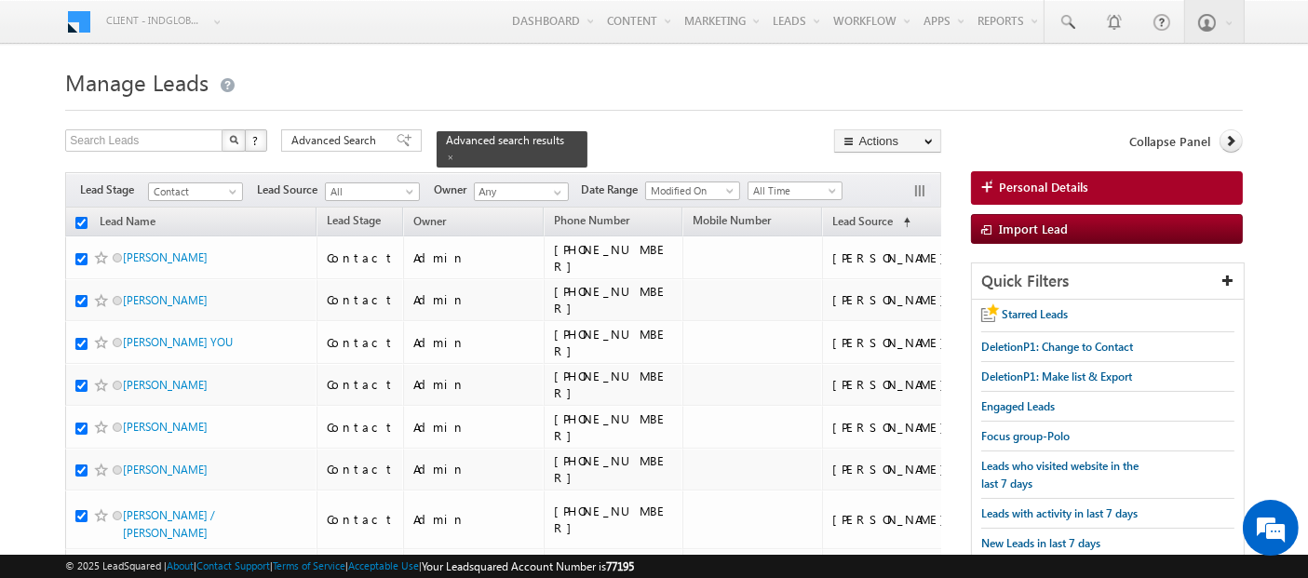
checkbox input "true"
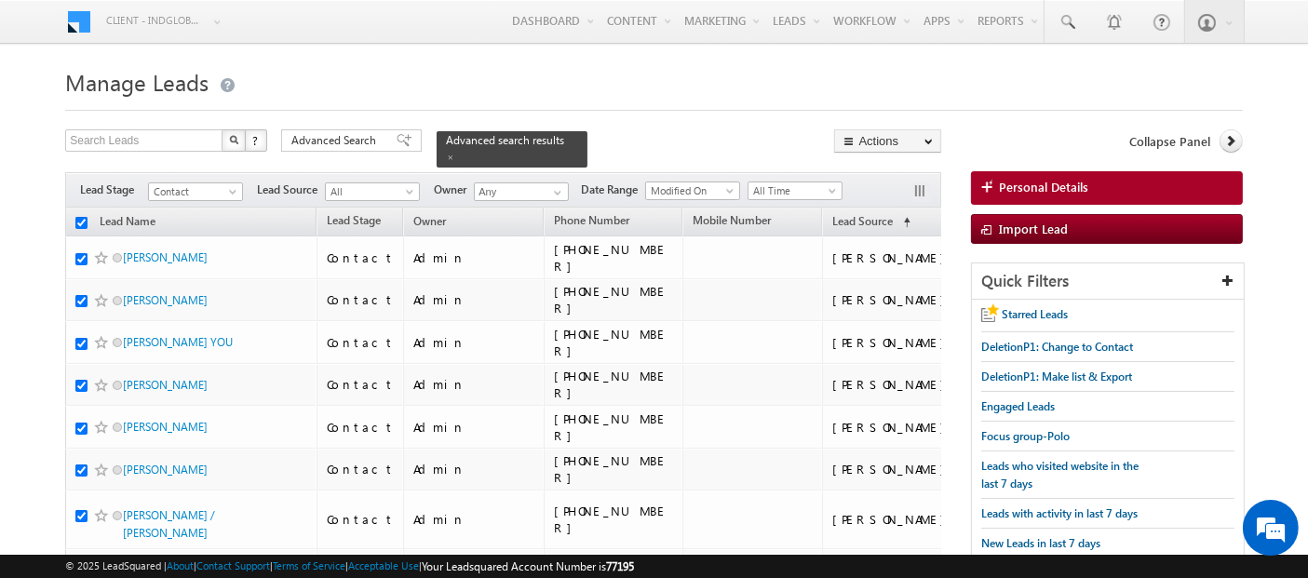
checkbox input "true"
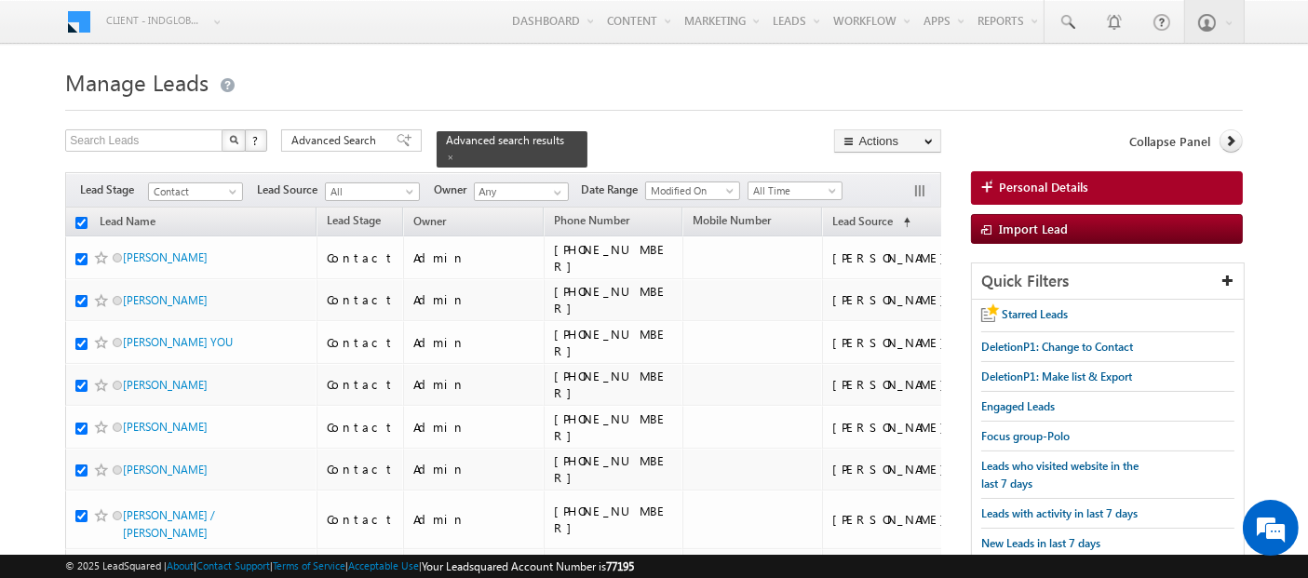
checkbox input "true"
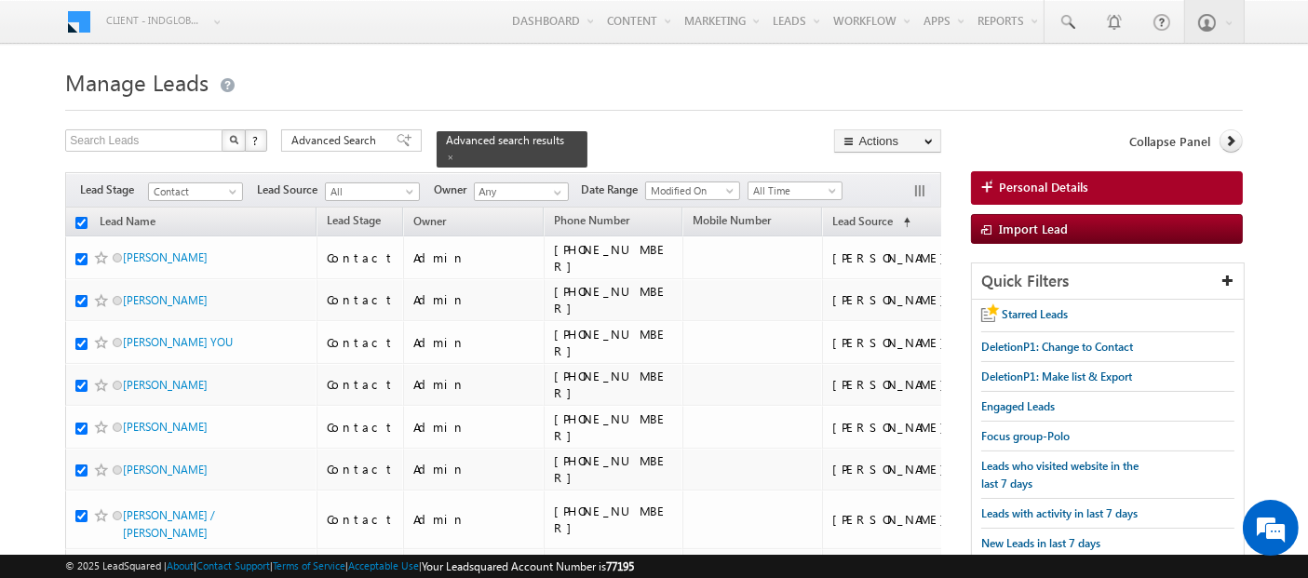
checkbox input "true"
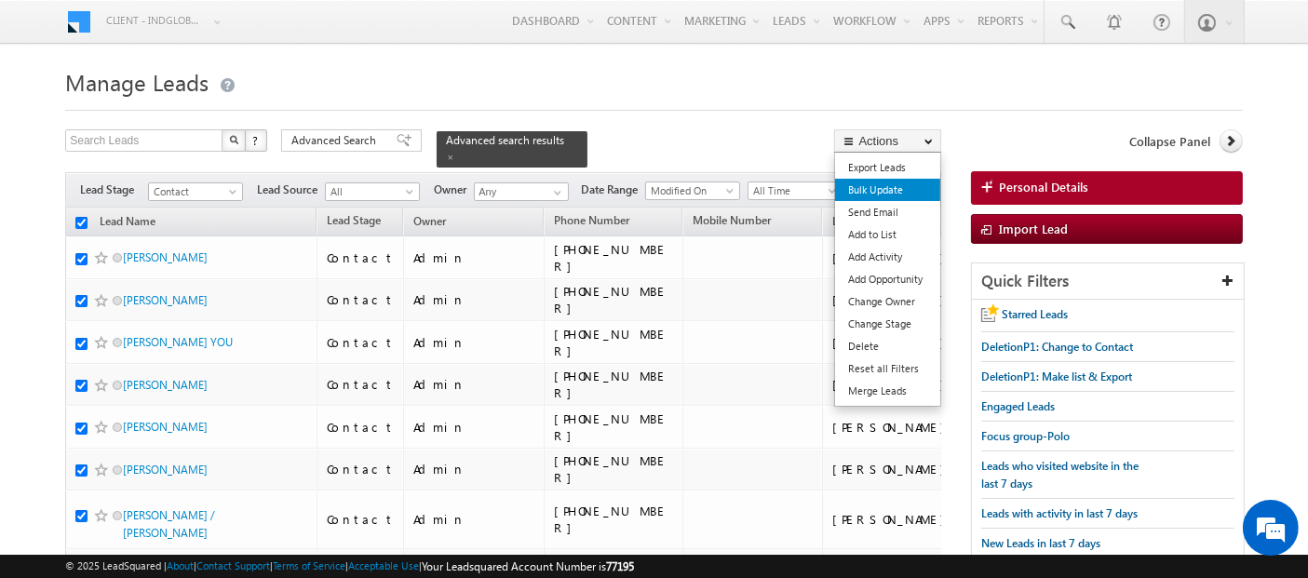
click at [872, 183] on link "Bulk Update" at bounding box center [887, 190] width 105 height 22
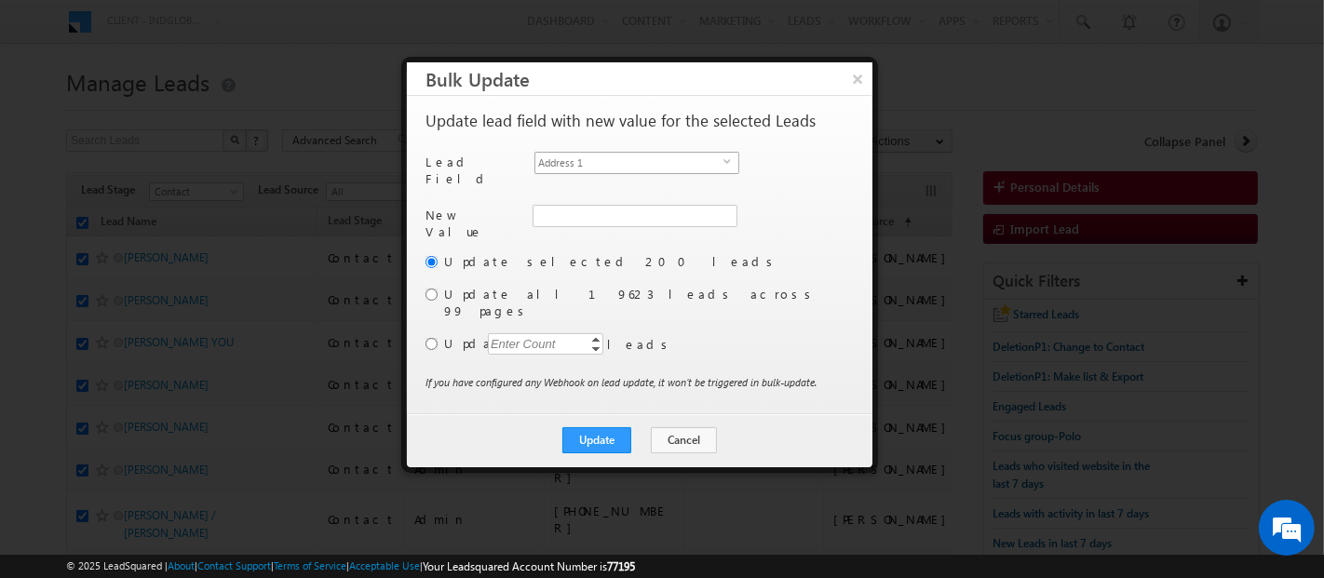
click at [619, 155] on span "Address 1" at bounding box center [629, 163] width 188 height 20
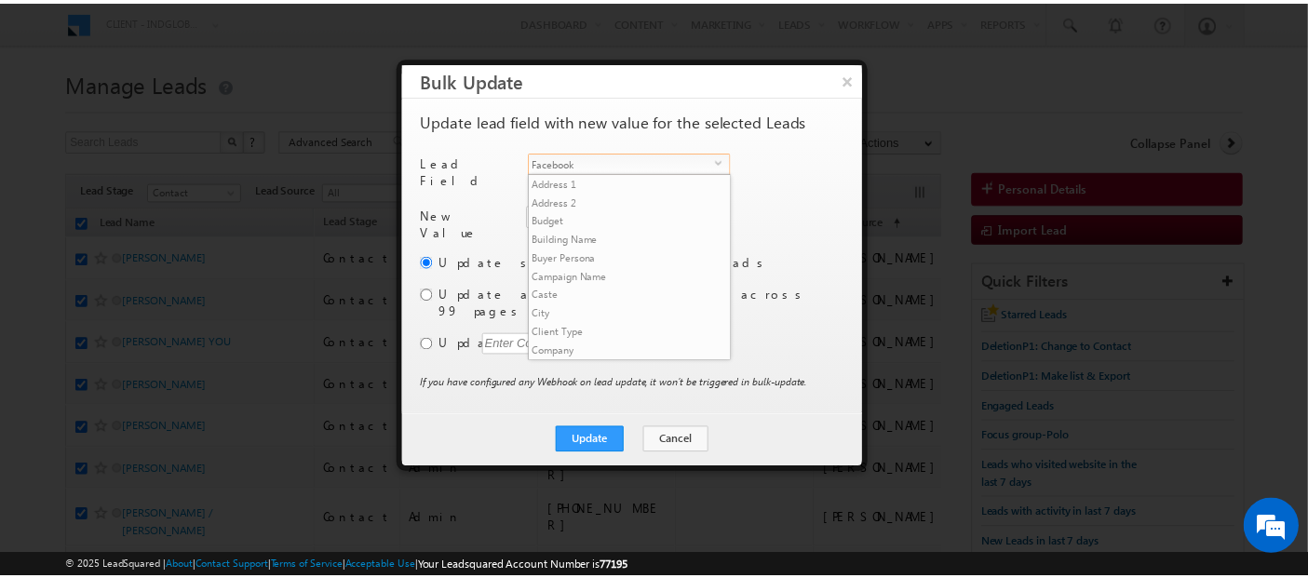
scroll to position [279, 0]
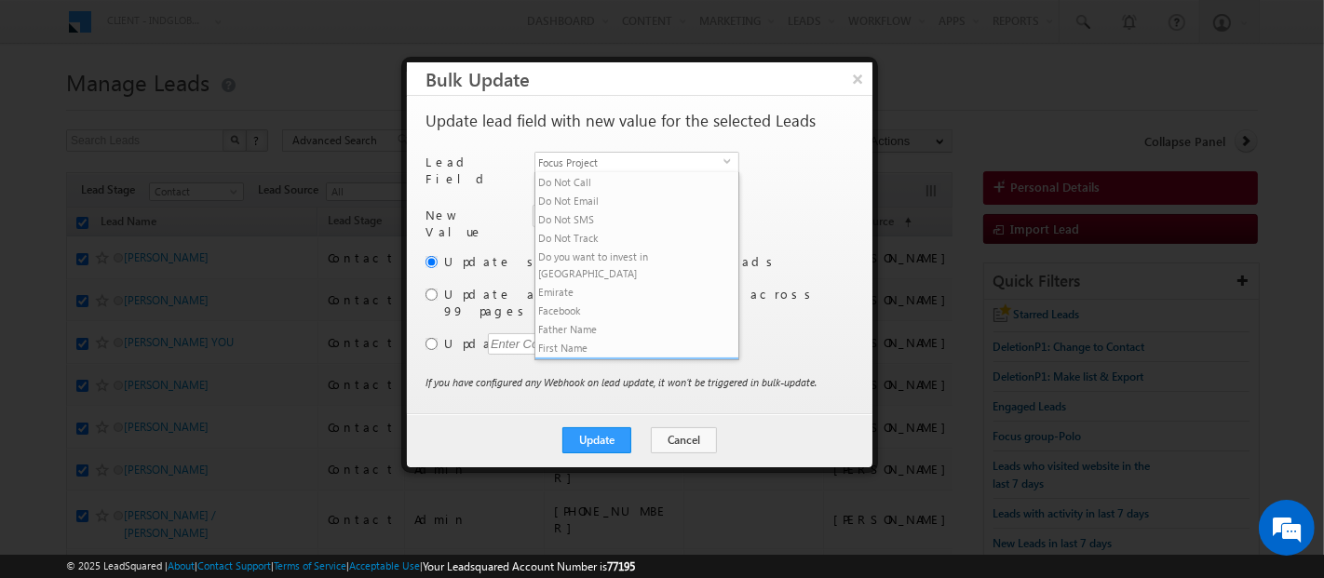
click at [600, 357] on li "Focus Project" at bounding box center [636, 366] width 203 height 19
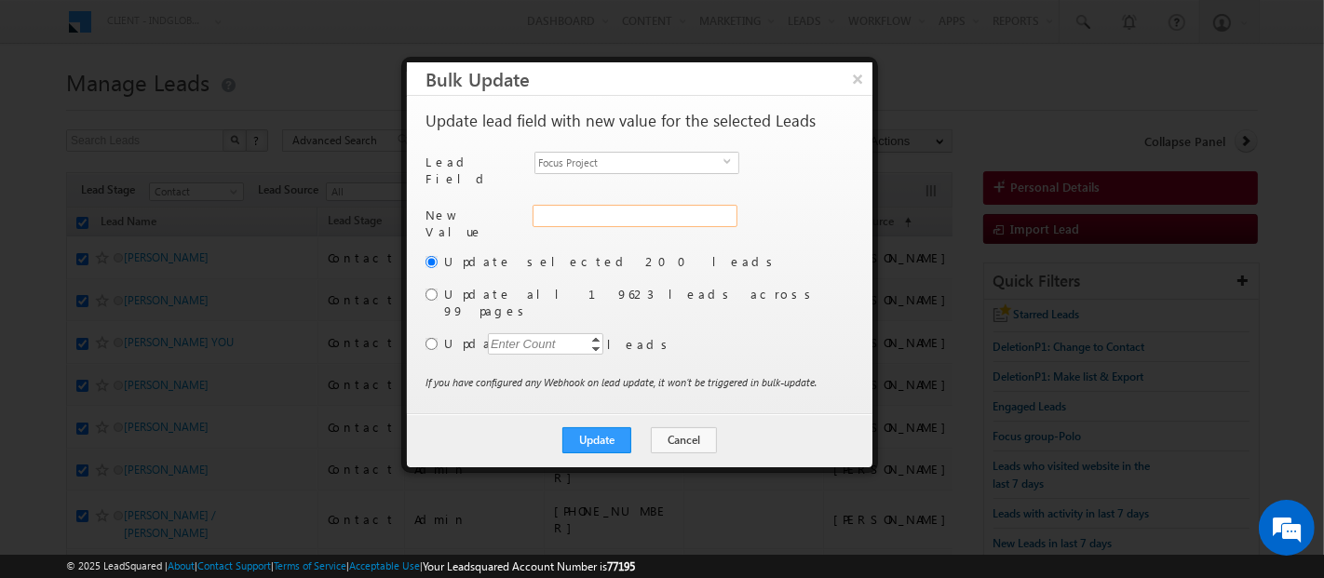
click at [565, 211] on input "Focus Project" at bounding box center [634, 216] width 205 height 22
paste input "P1 Masaar"
click at [429, 289] on input "radio" at bounding box center [431, 295] width 12 height 12
click at [598, 427] on button "Update" at bounding box center [596, 440] width 69 height 26
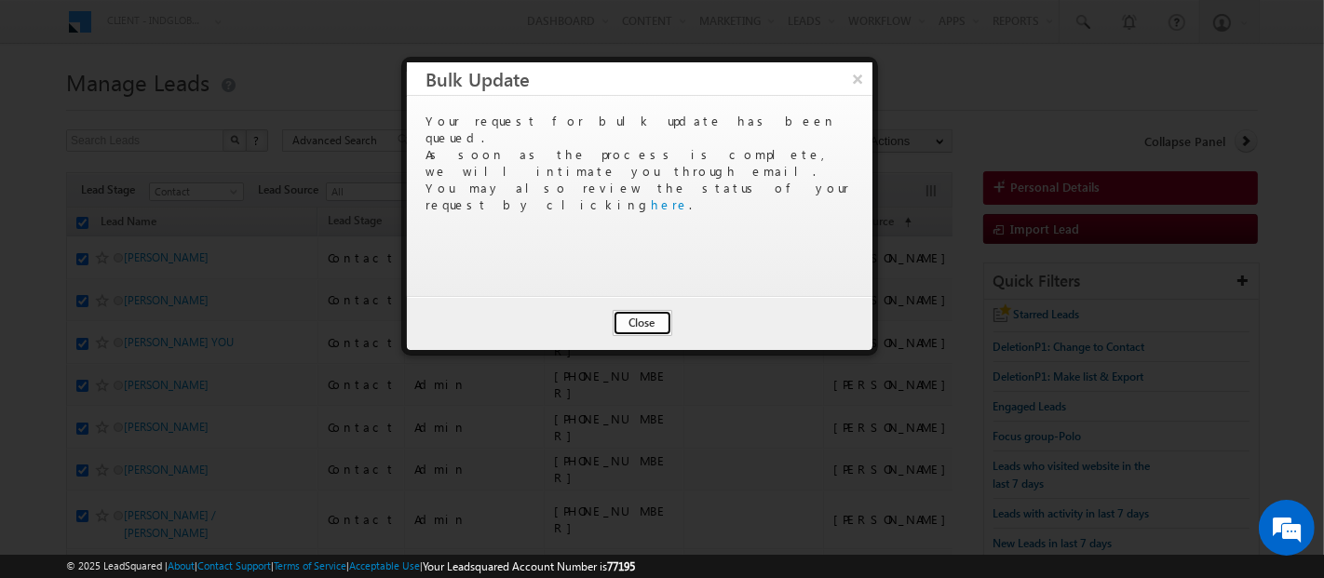
click at [645, 321] on button "Close" at bounding box center [642, 323] width 60 height 26
